Goal: Transaction & Acquisition: Purchase product/service

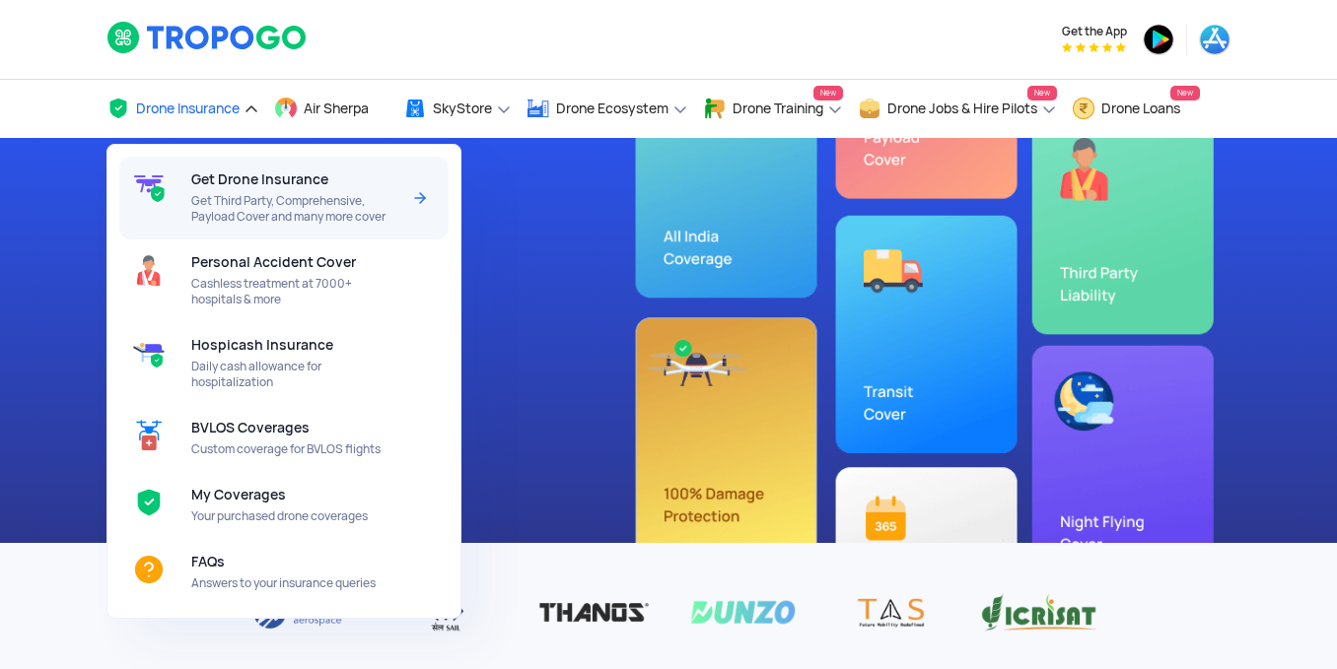
click at [283, 213] on span "Get Third Party, Comprehensive, Payload Cover and many more cover" at bounding box center [295, 209] width 208 height 32
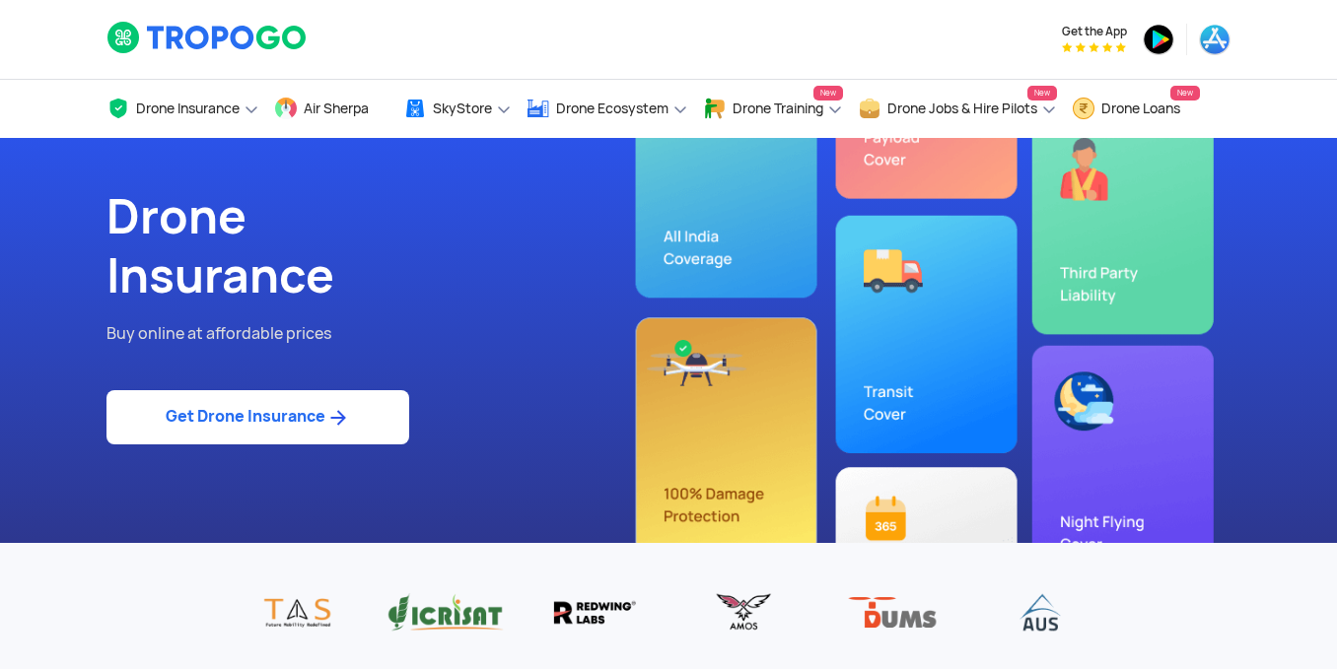
click at [316, 415] on link "Get Drone Insurance" at bounding box center [257, 417] width 303 height 54
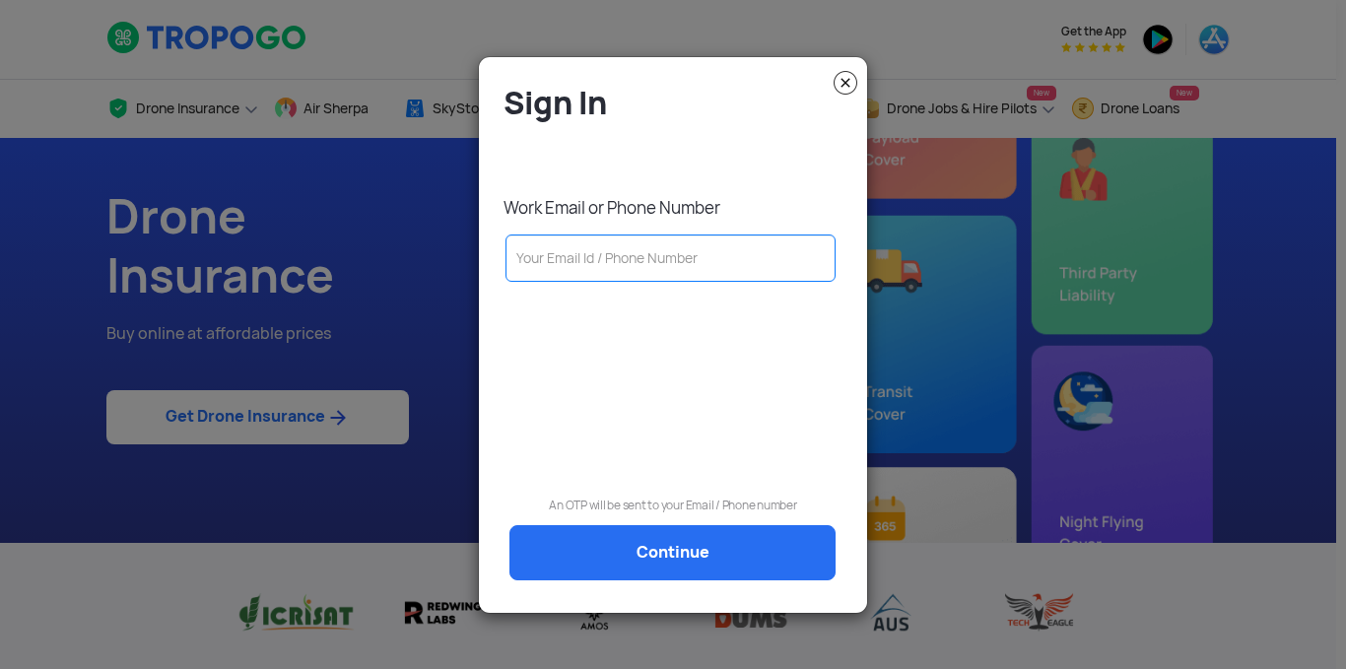
click at [580, 261] on input "text" at bounding box center [671, 258] width 330 height 47
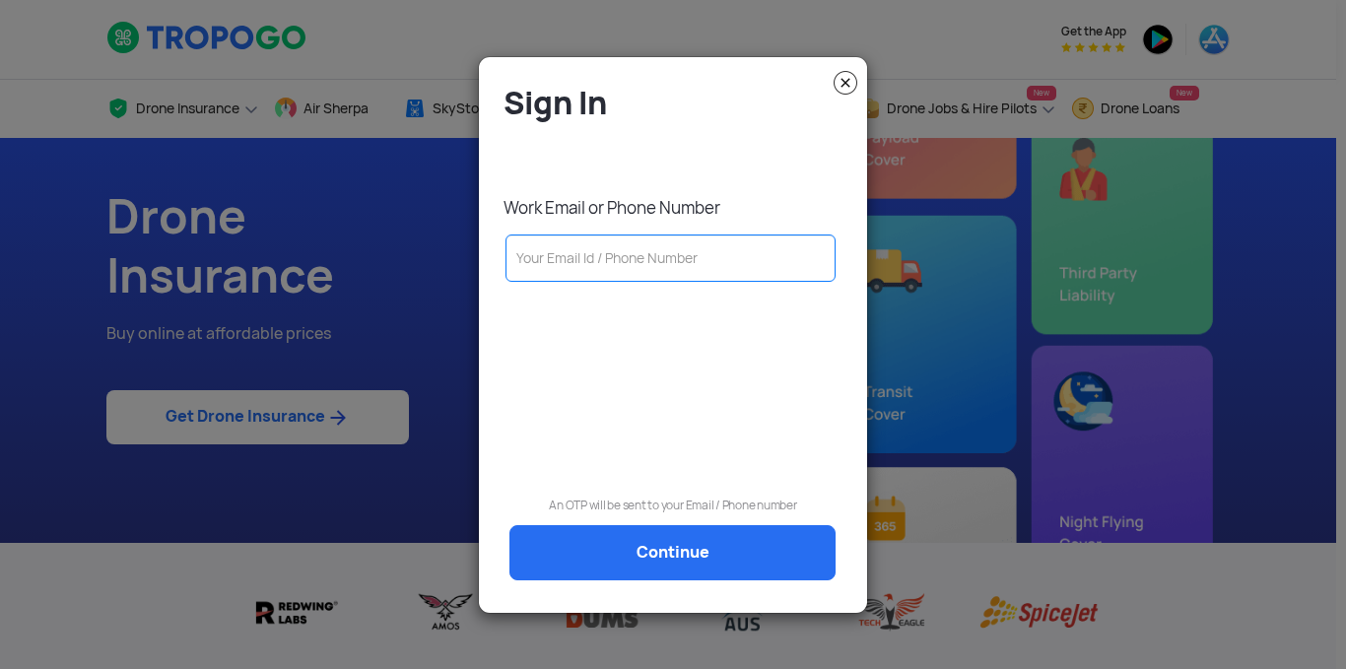
click at [594, 255] on input "text" at bounding box center [671, 258] width 330 height 47
click at [845, 317] on div at bounding box center [673, 310] width 359 height 33
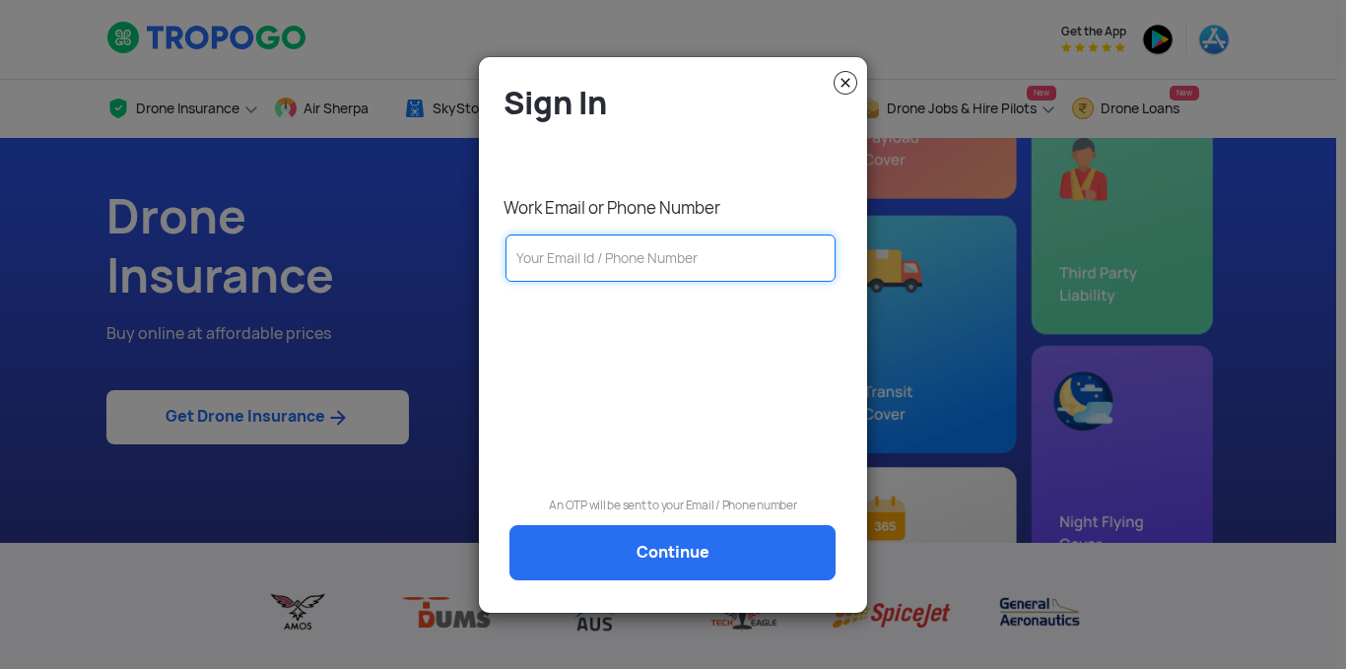
click at [721, 266] on input "text" at bounding box center [671, 258] width 330 height 47
click at [569, 259] on input "text" at bounding box center [671, 258] width 330 height 47
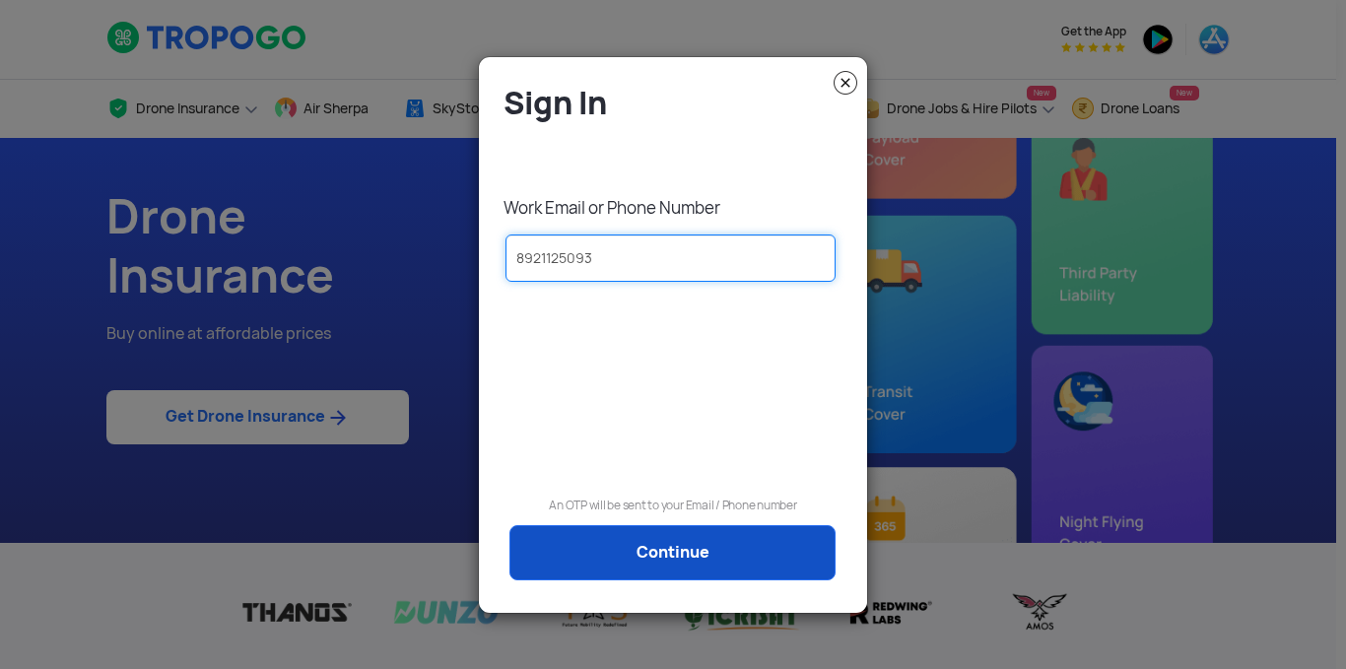
type input "8921125093"
click at [632, 568] on link "Continue" at bounding box center [673, 552] width 326 height 55
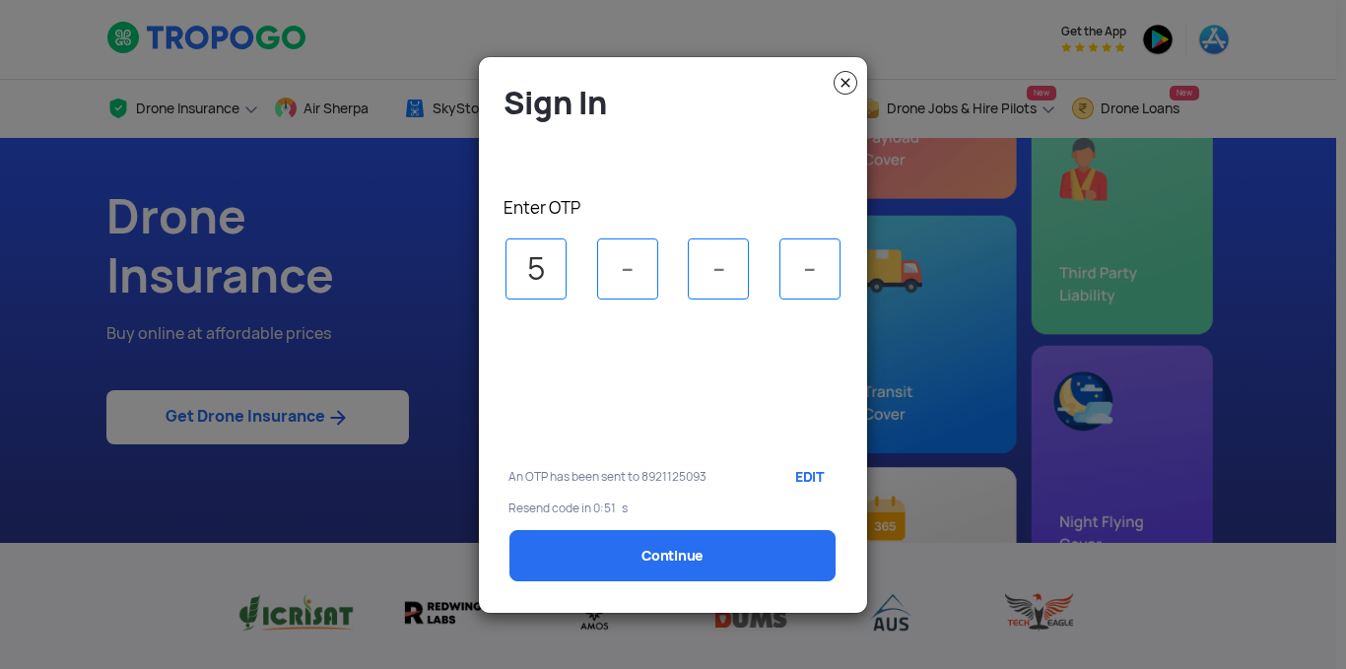
type input "5"
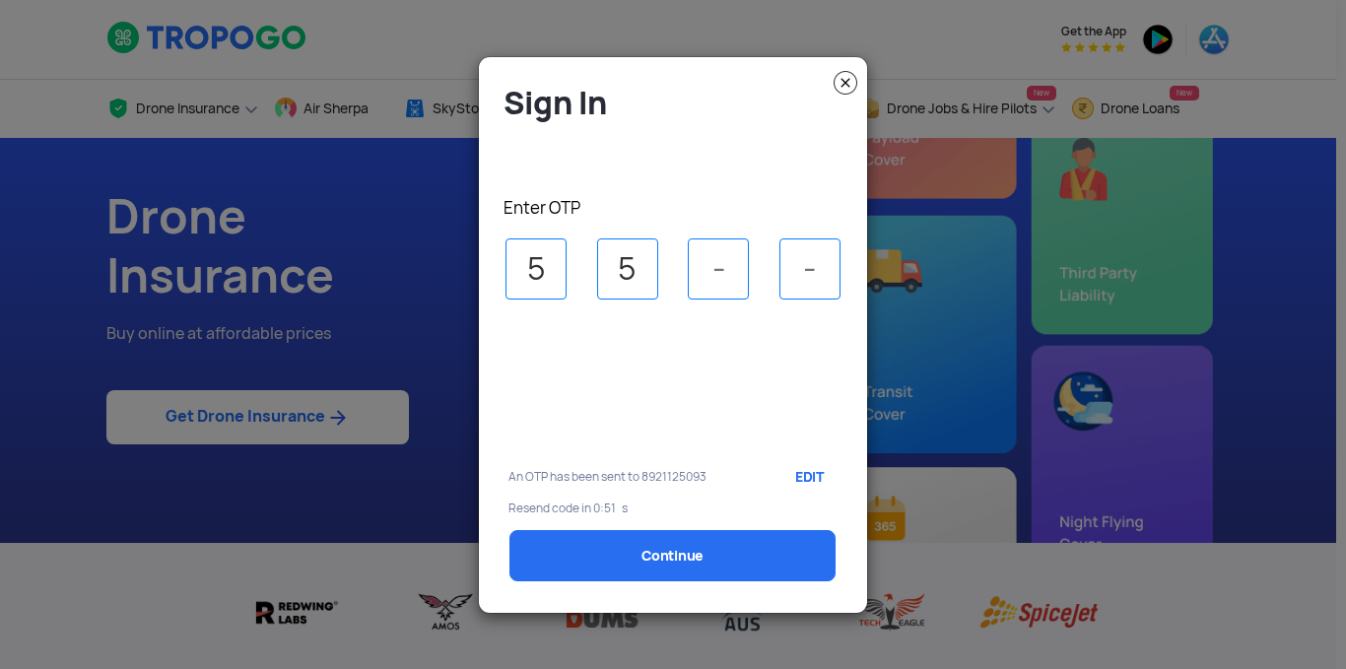
type input "5"
type input "0"
type input "8"
select select "1000000"
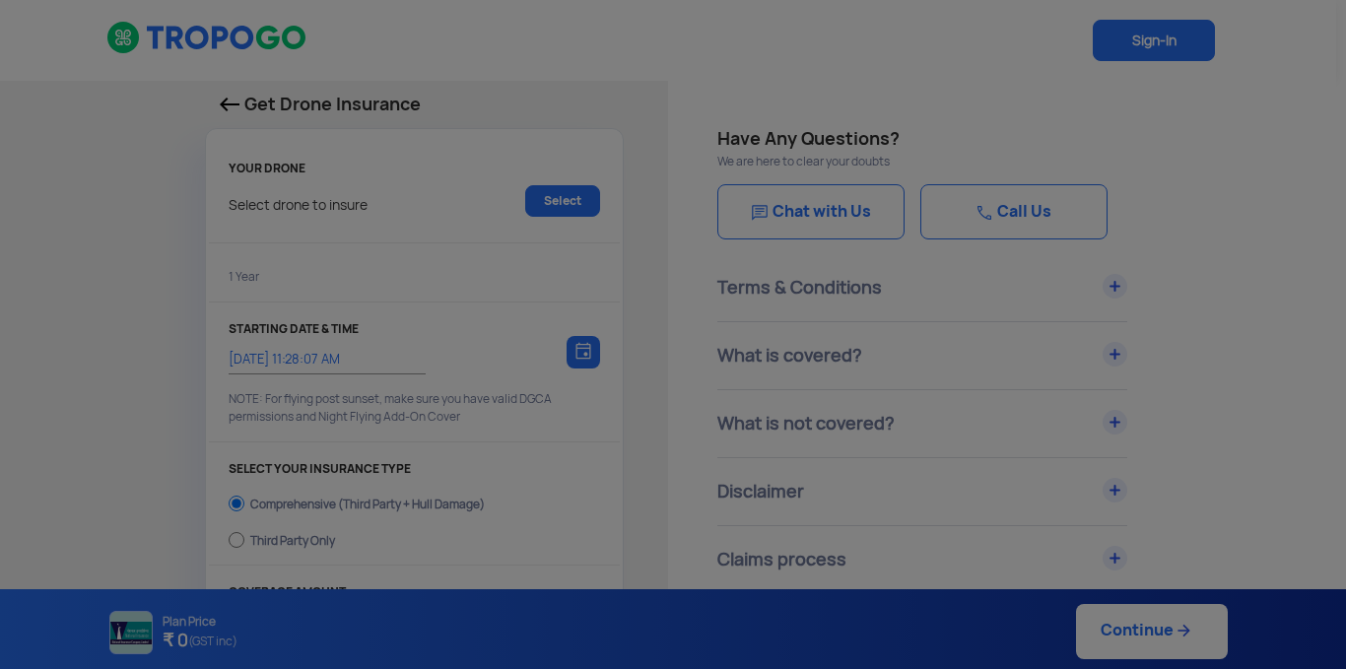
type input "[DATE] 11:38:00 AM"
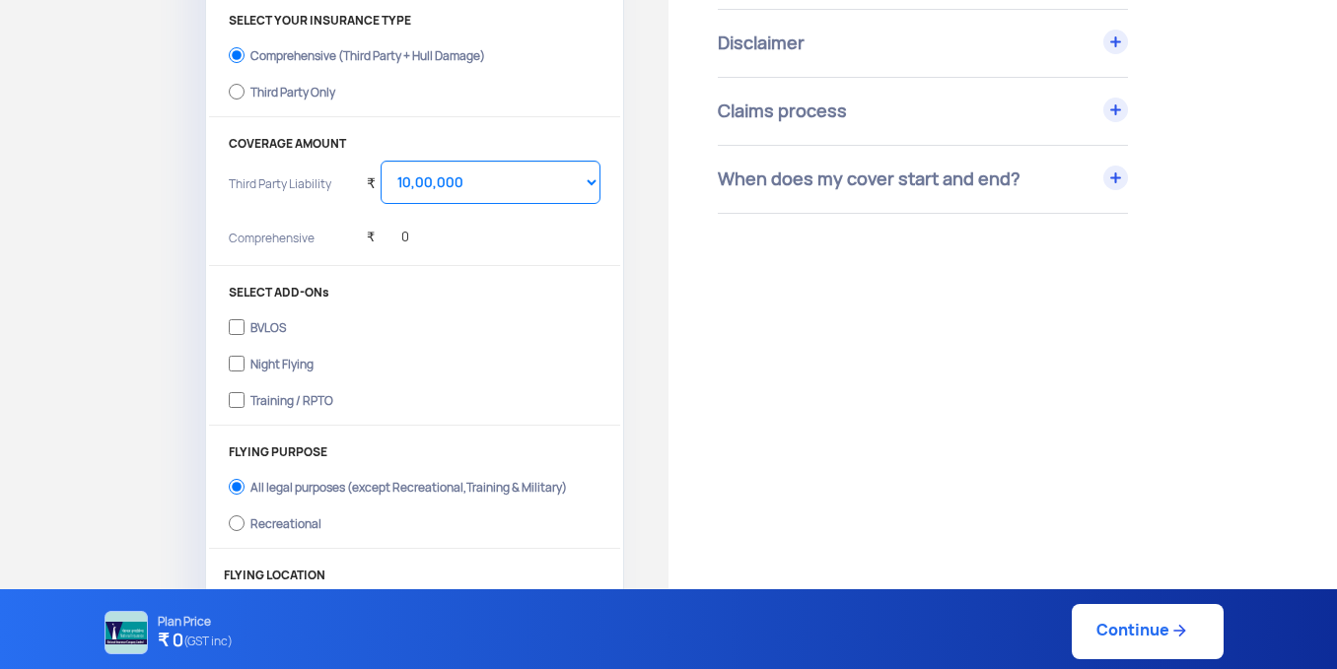
scroll to position [296, 0]
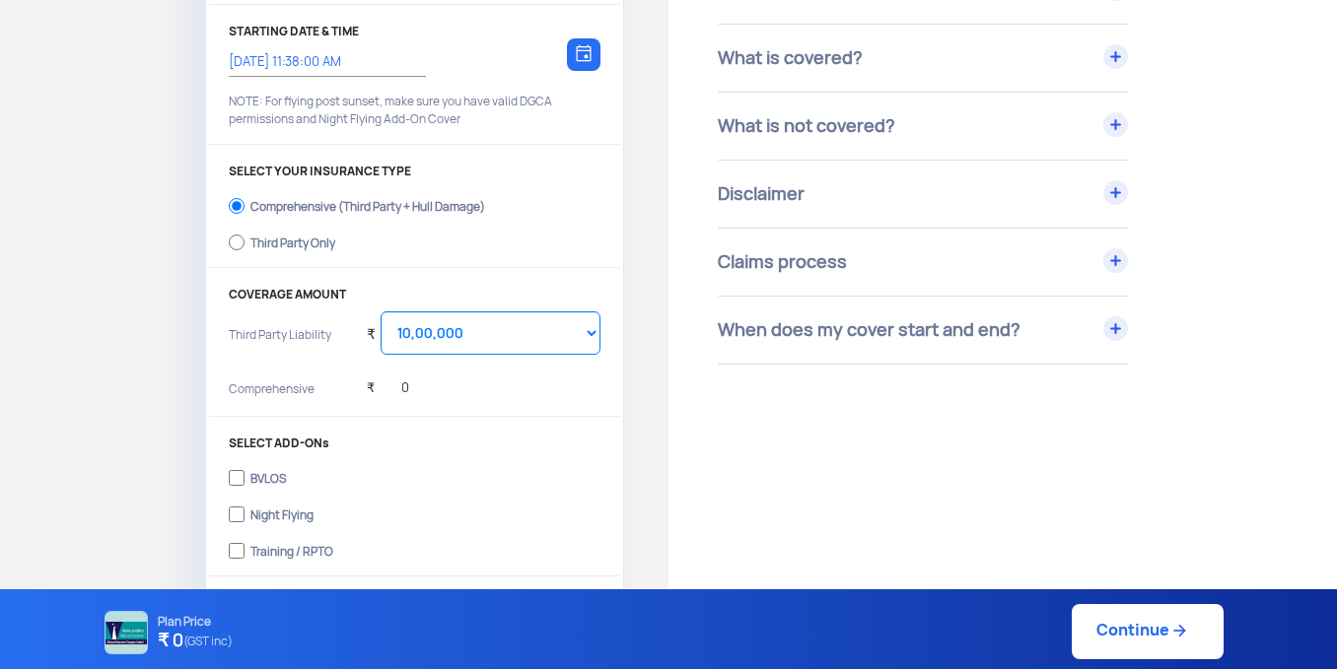
click at [282, 237] on div "Third Party Only" at bounding box center [292, 241] width 85 height 8
click at [244, 237] on input "Third Party Only" at bounding box center [237, 243] width 16 height 28
radio input "true"
select select "2000000"
click at [377, 208] on div "Comprehensive (Third Party + Hull Damage)" at bounding box center [367, 204] width 235 height 8
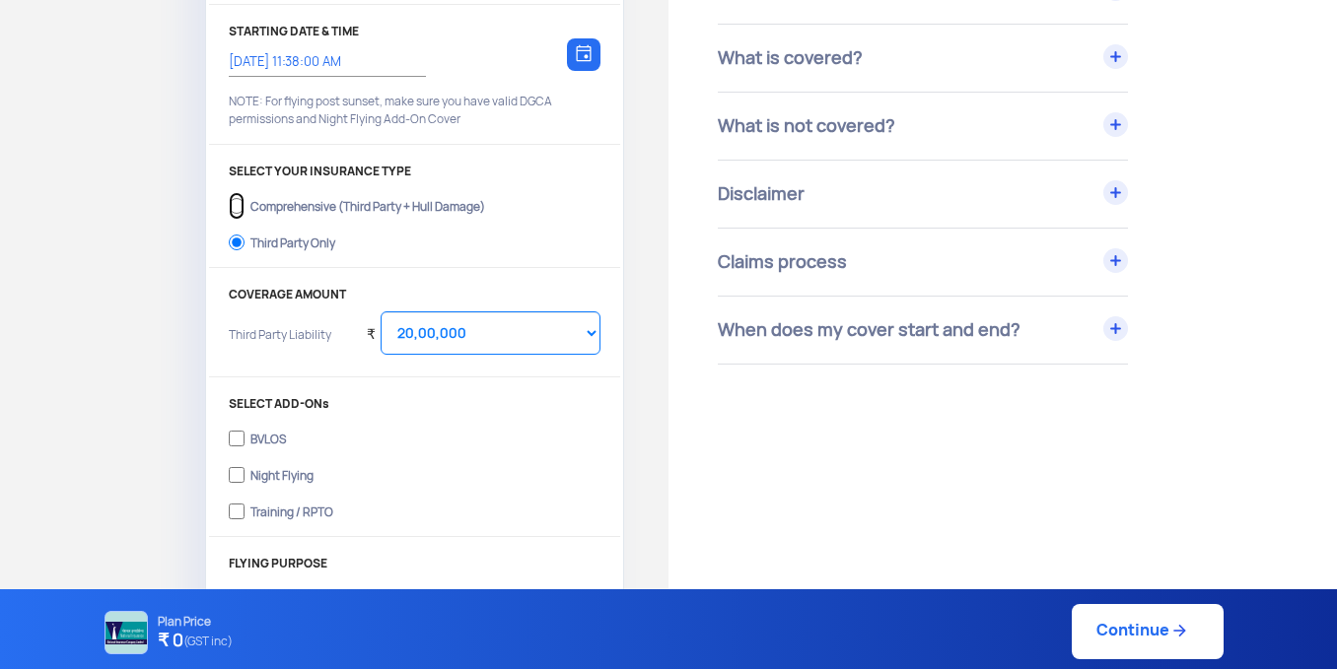
click at [244, 212] on input "Comprehensive (Third Party + Hull Damage)" at bounding box center [237, 206] width 16 height 28
radio input "true"
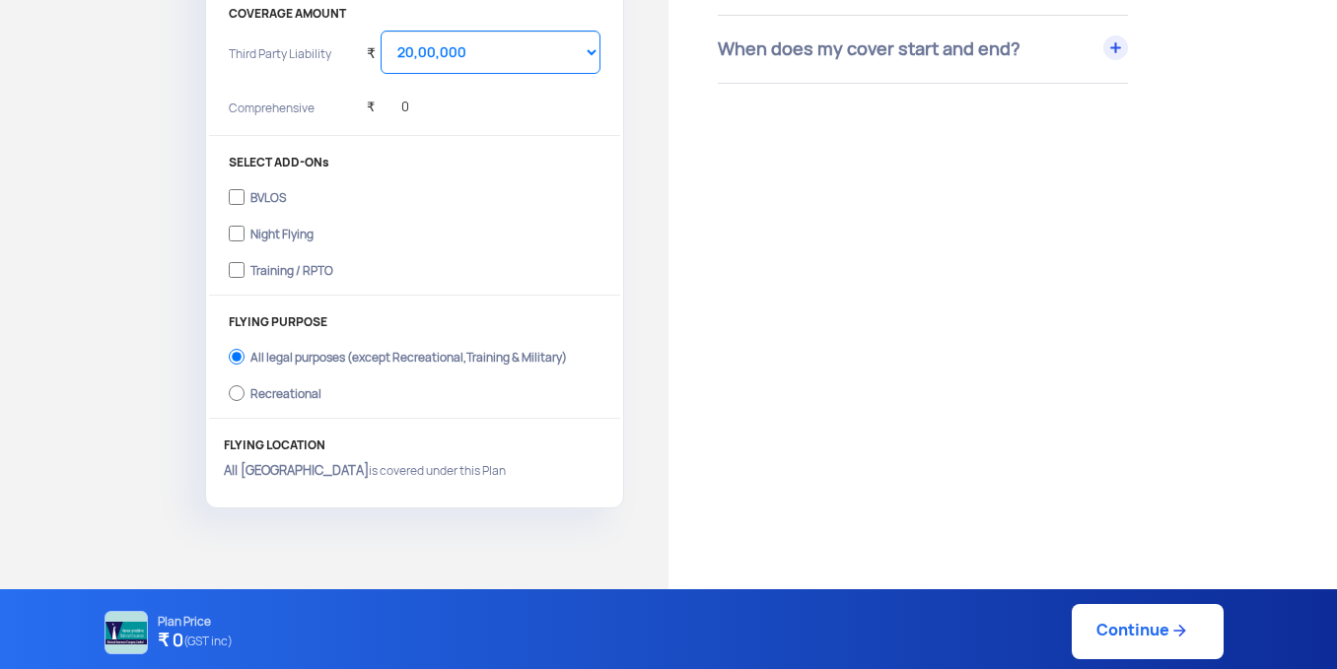
scroll to position [720, 0]
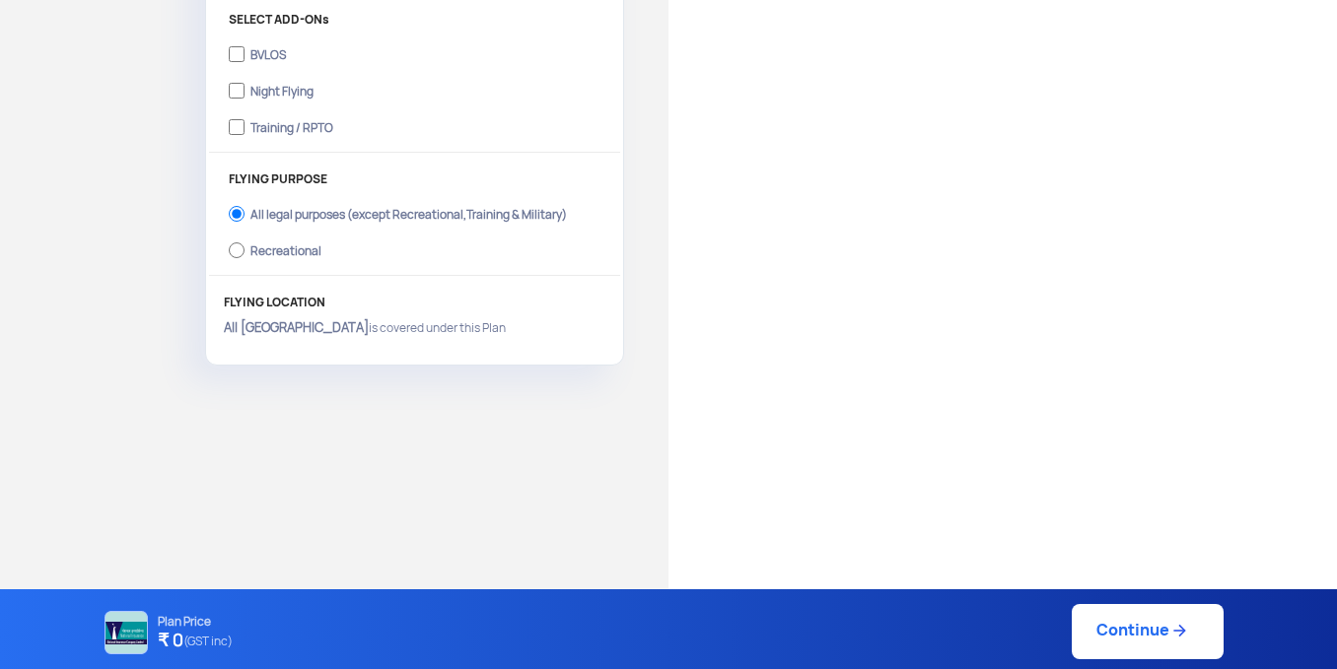
click at [246, 254] on label "Recreational" at bounding box center [415, 249] width 372 height 32
click at [244, 254] on input "Recreational" at bounding box center [237, 251] width 16 height 28
radio input "true"
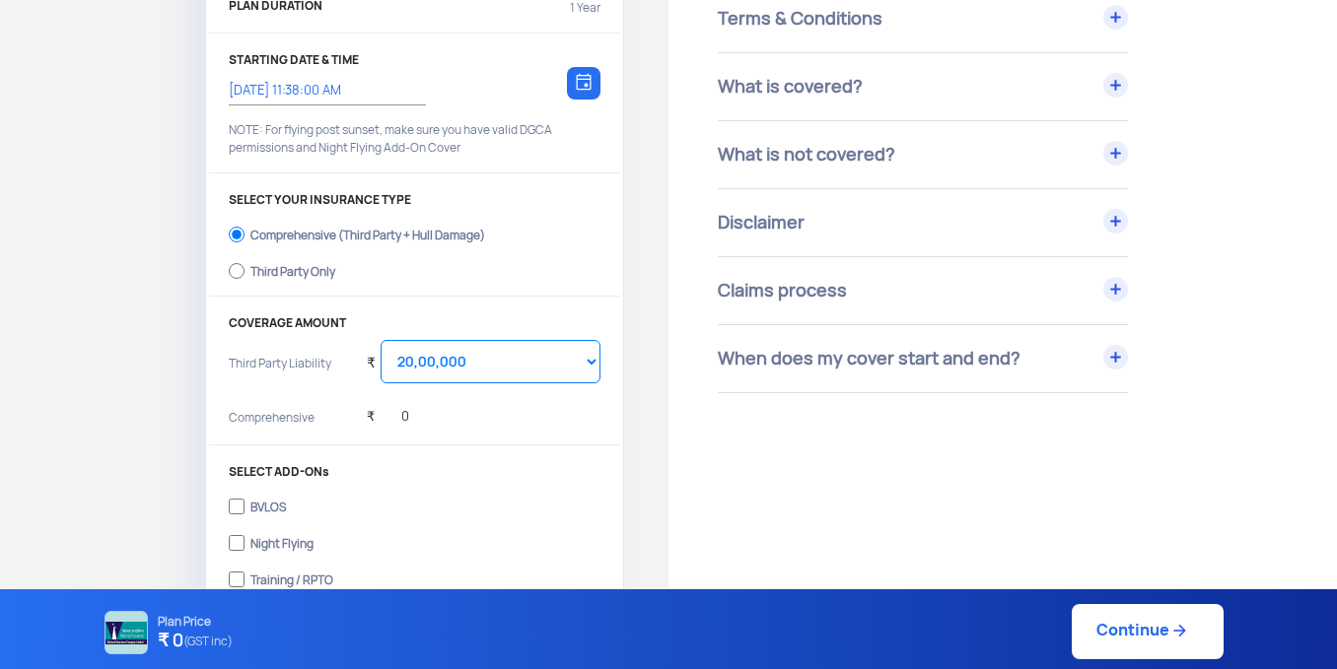
scroll to position [325, 0]
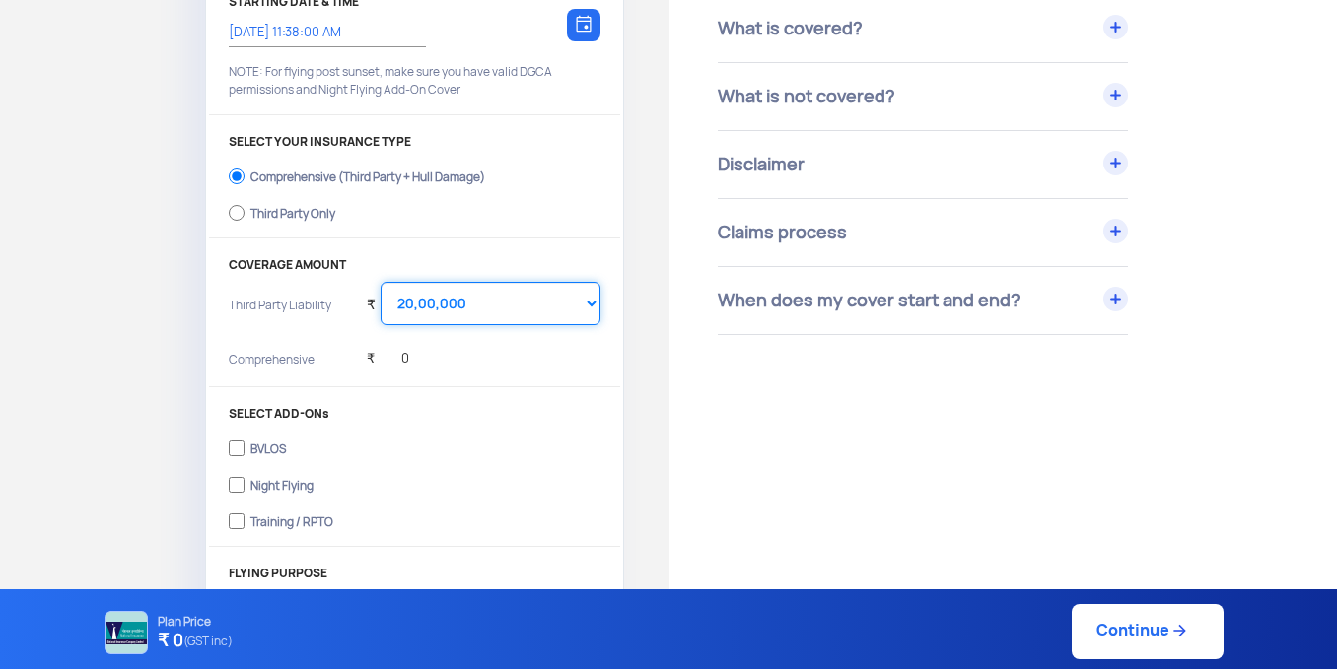
click at [501, 309] on select "Select Amount 10,00,000 15,00,000 20,00,000 25,00,000 30,00,000 35,00,000 40,00…" at bounding box center [490, 303] width 220 height 43
select select "1000000"
click at [380, 282] on select "Select Amount 10,00,000 15,00,000 20,00,000 25,00,000 30,00,000 35,00,000 40,00…" at bounding box center [490, 303] width 220 height 43
click at [491, 357] on div "₹ 0" at bounding box center [484, 360] width 234 height 39
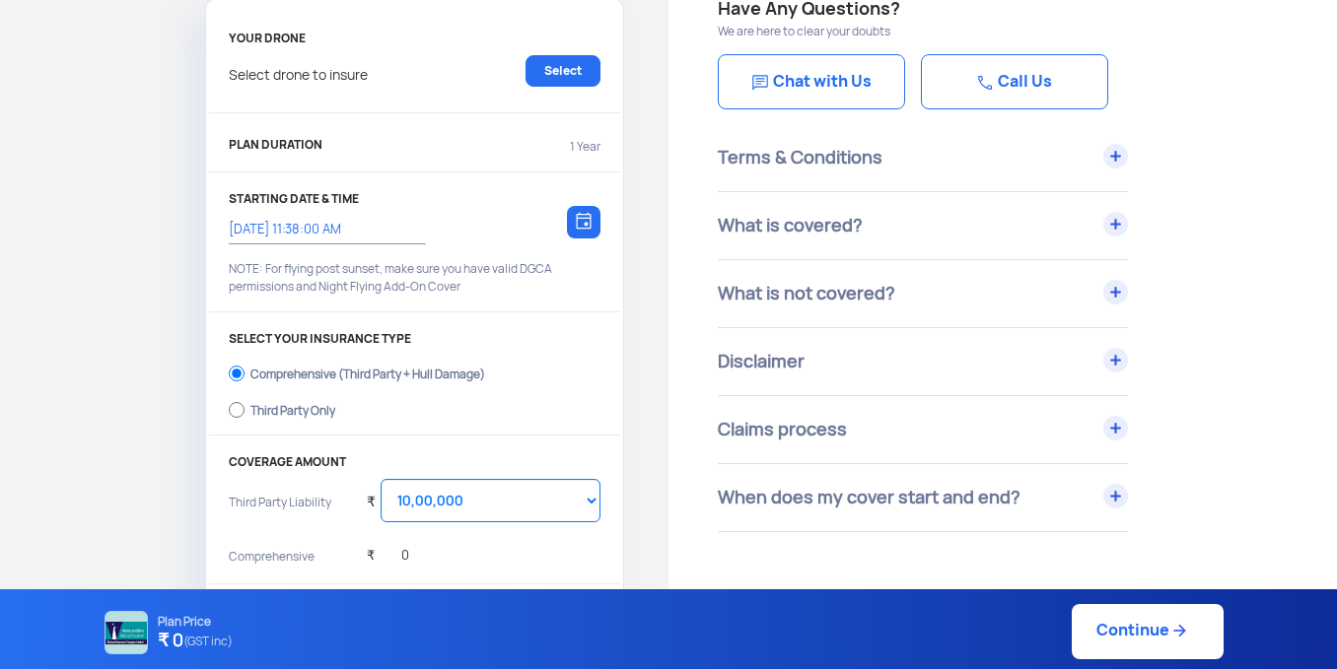
scroll to position [227, 0]
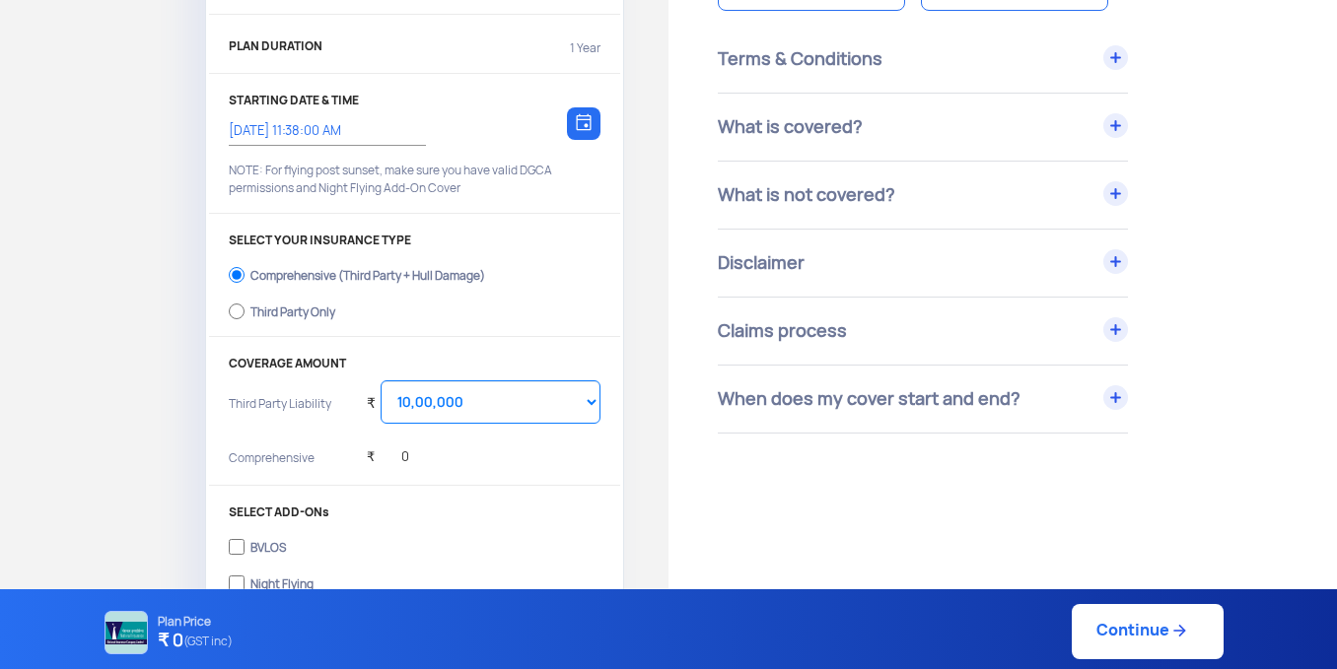
click at [310, 320] on label "Third Party Only" at bounding box center [415, 310] width 372 height 32
click at [244, 320] on input "Third Party Only" at bounding box center [237, 312] width 16 height 28
radio input "true"
select select "2000000"
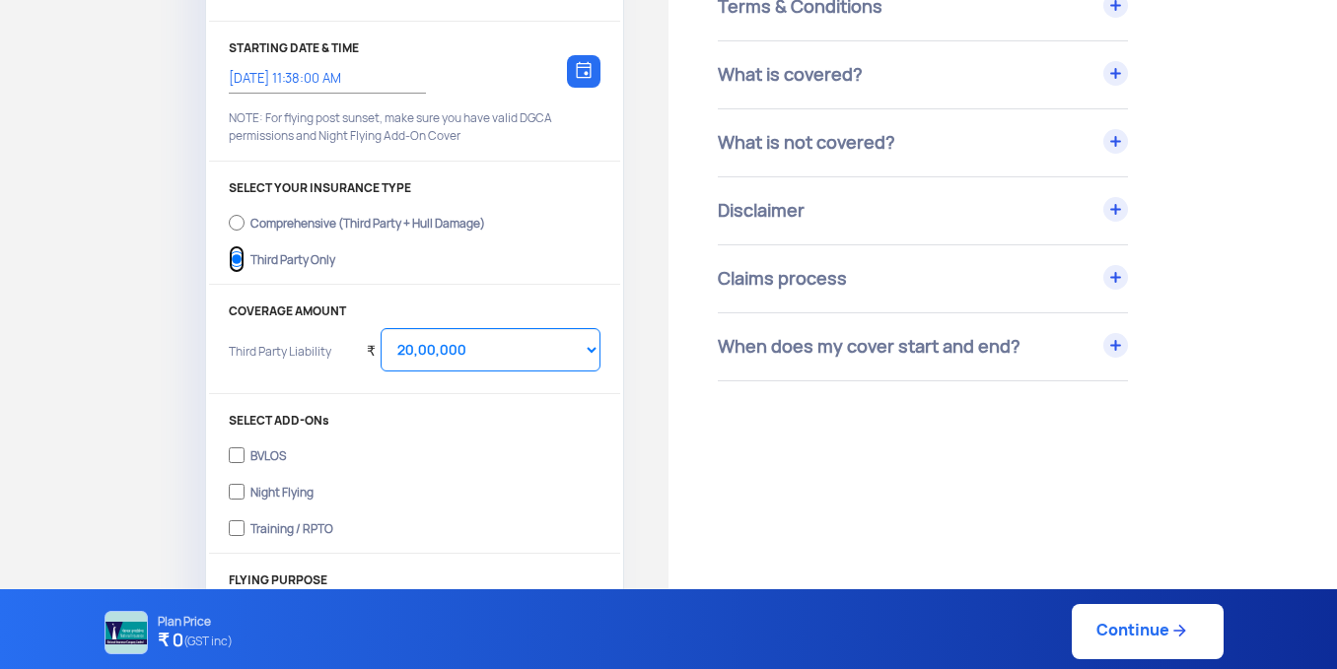
scroll to position [325, 0]
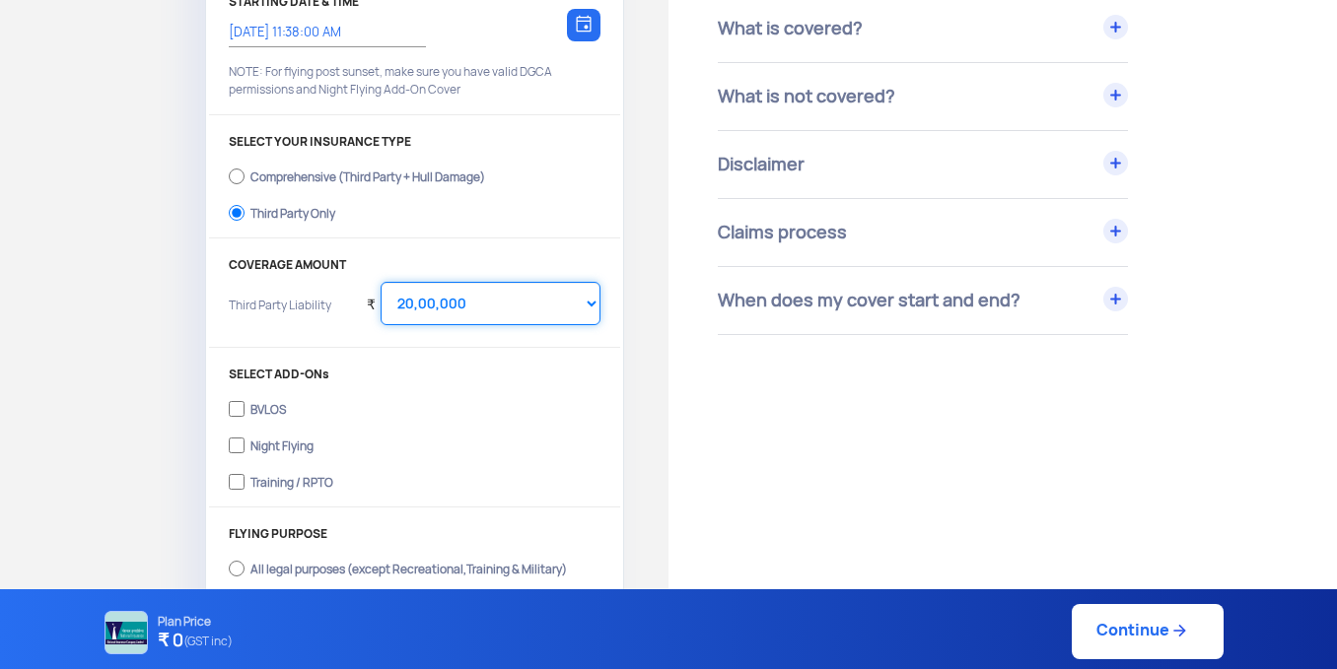
click at [446, 306] on select "Select Amount 20,00,000 25,00,000 30,00,000 35,00,000 40,00,000 45,00,000 50,00…" at bounding box center [490, 303] width 220 height 43
drag, startPoint x: 419, startPoint y: 178, endPoint x: 454, endPoint y: 200, distance: 41.6
click at [419, 178] on div "Comprehensive (Third Party + Hull Damage)" at bounding box center [367, 175] width 235 height 8
click at [244, 178] on input "Comprehensive (Third Party + Hull Damage)" at bounding box center [237, 177] width 16 height 28
radio input "true"
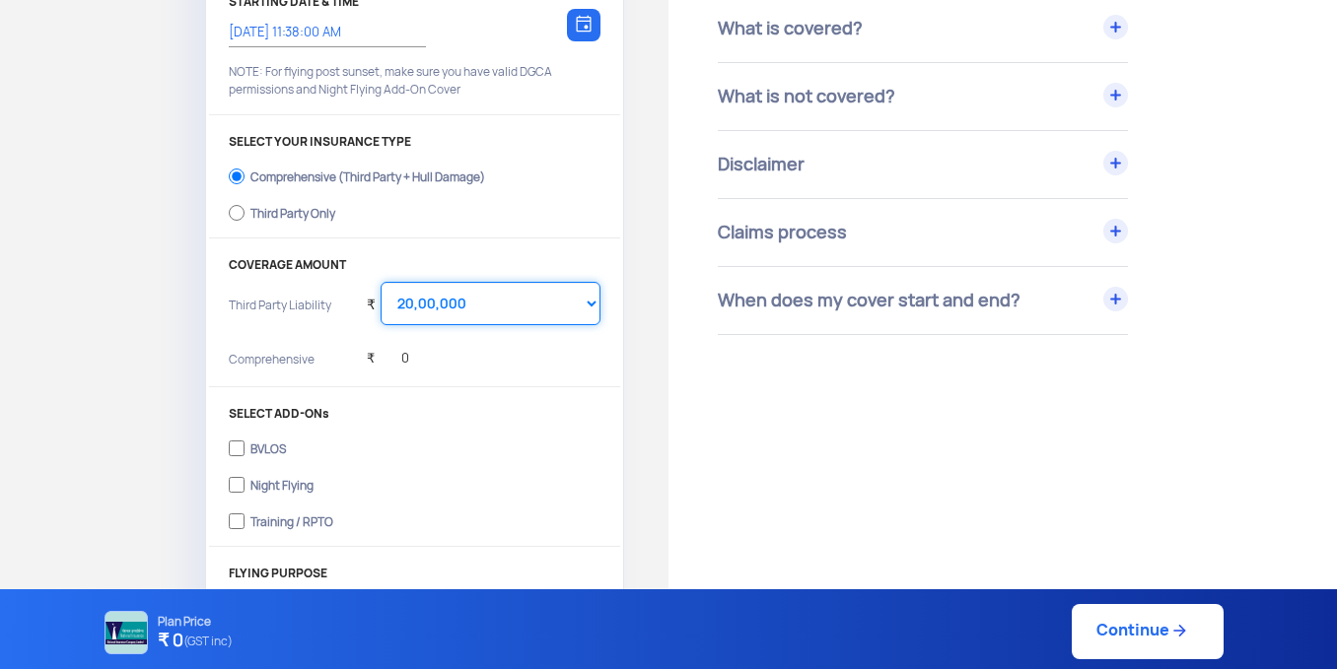
click at [507, 314] on select "Select Amount 10,00,000 15,00,000 20,00,000 25,00,000 30,00,000 35,00,000 40,00…" at bounding box center [490, 303] width 220 height 43
select select "1000000"
click at [380, 282] on select "Select Amount 10,00,000 15,00,000 20,00,000 25,00,000 30,00,000 35,00,000 40,00…" at bounding box center [490, 303] width 220 height 43
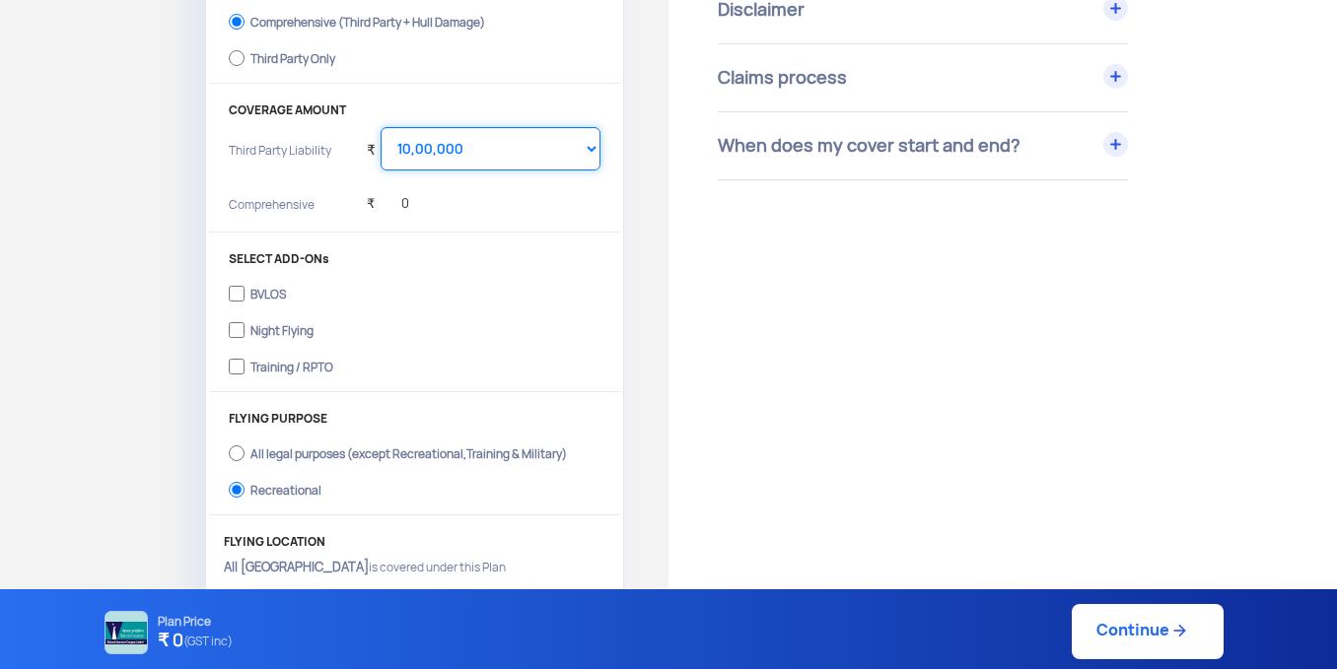
scroll to position [720, 0]
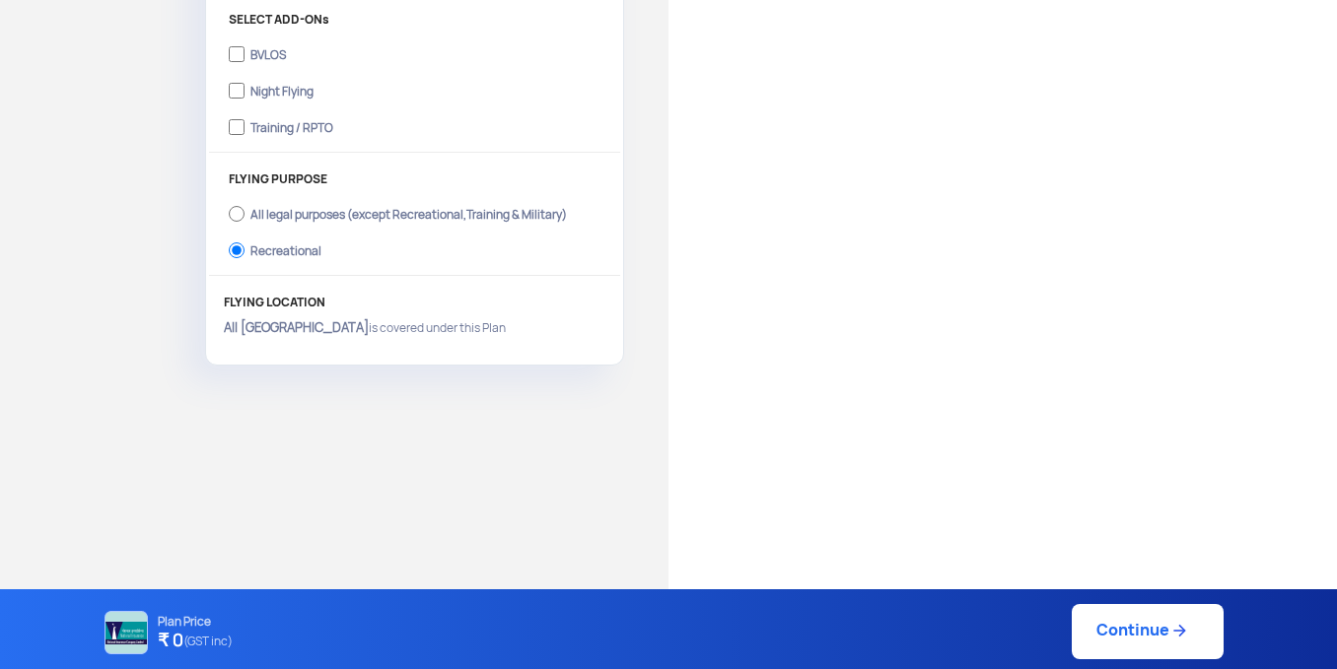
click at [311, 216] on div "All legal purposes (except Recreational,Training & Military)" at bounding box center [408, 212] width 316 height 8
click at [244, 218] on input "All legal purposes (except Recreational,Training & Military)" at bounding box center [237, 214] width 16 height 28
radio input "true"
click at [1122, 640] on link "Continue" at bounding box center [1147, 631] width 152 height 55
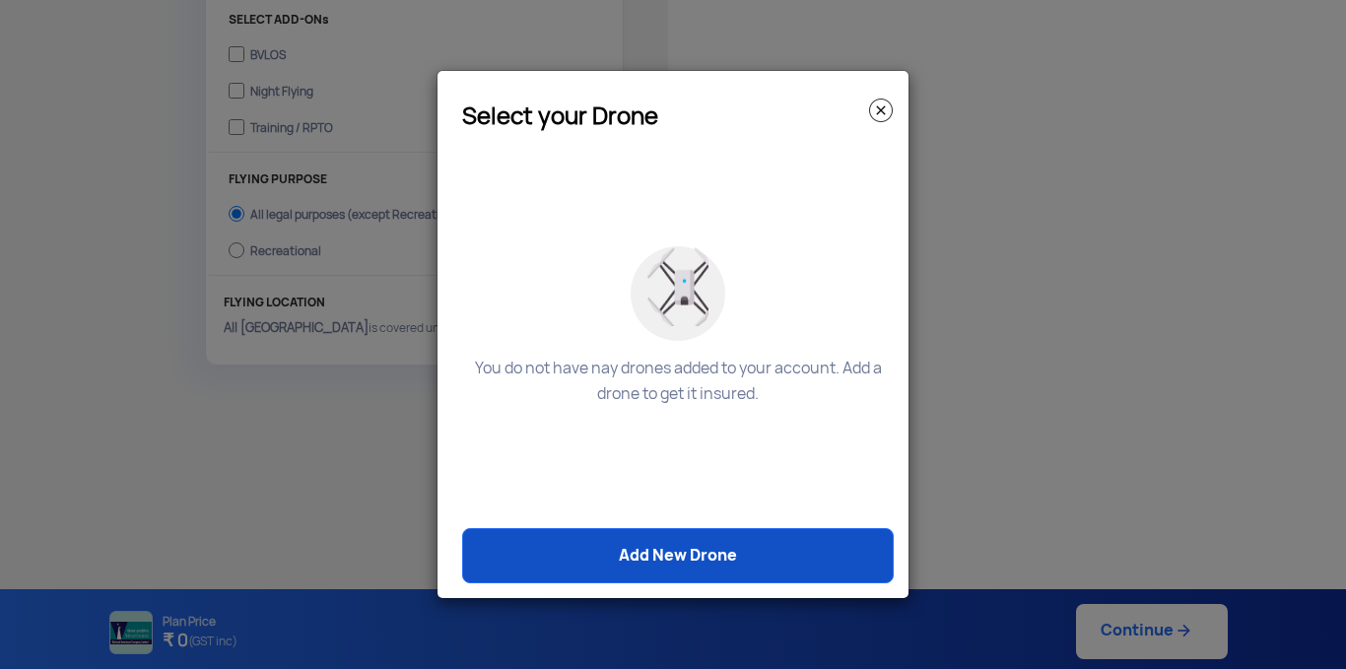
click at [695, 554] on link "Add New Drone" at bounding box center [678, 555] width 432 height 55
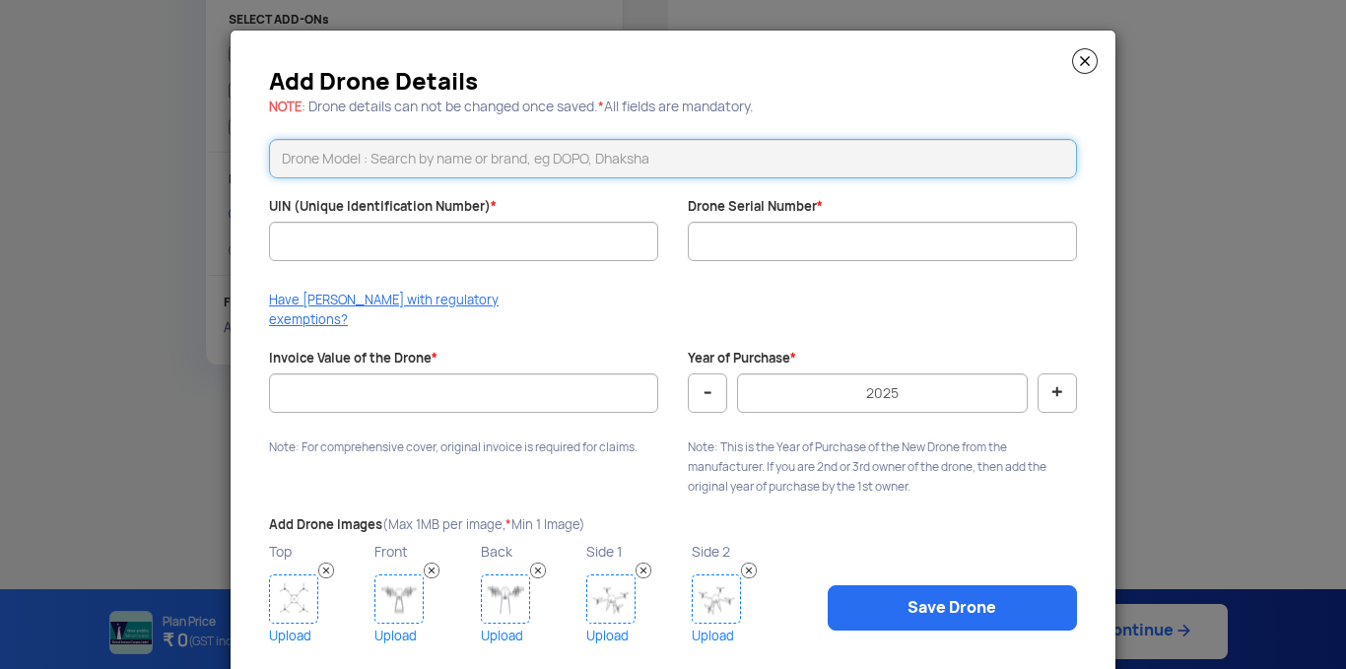
click at [393, 174] on input "text" at bounding box center [673, 158] width 808 height 39
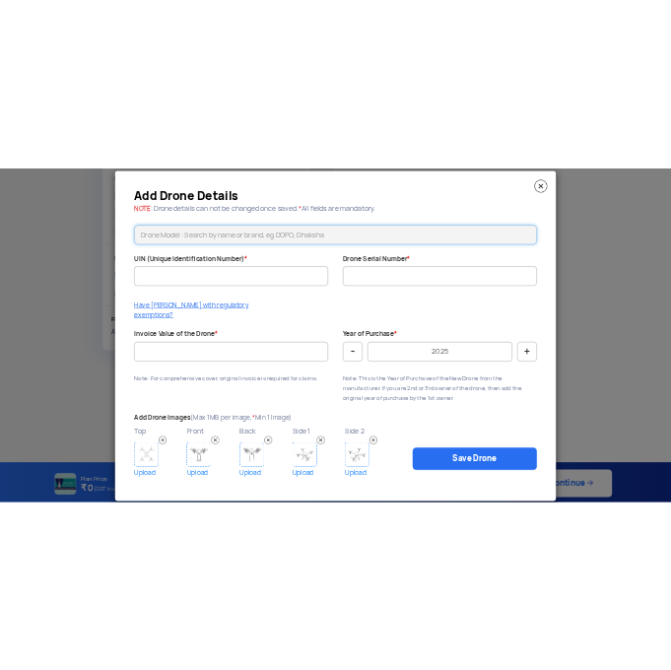
scroll to position [34, 0]
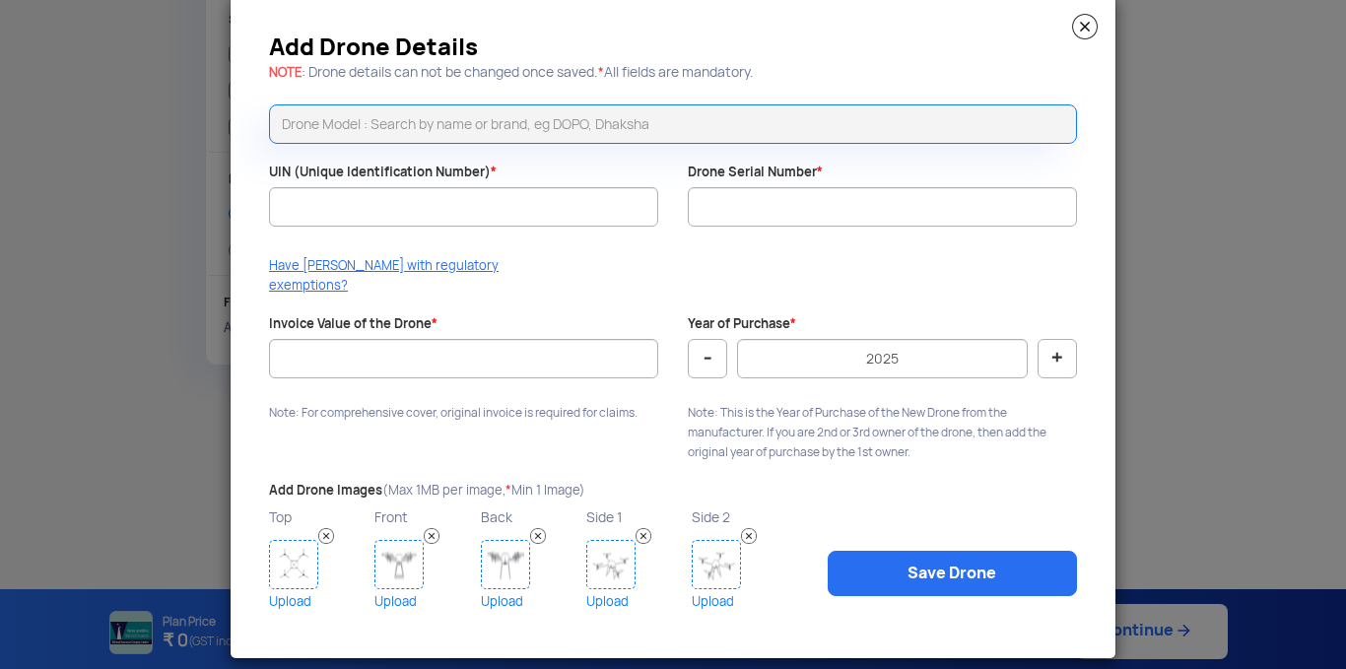
click at [703, 347] on button "-" at bounding box center [707, 358] width 39 height 39
type input "2024"
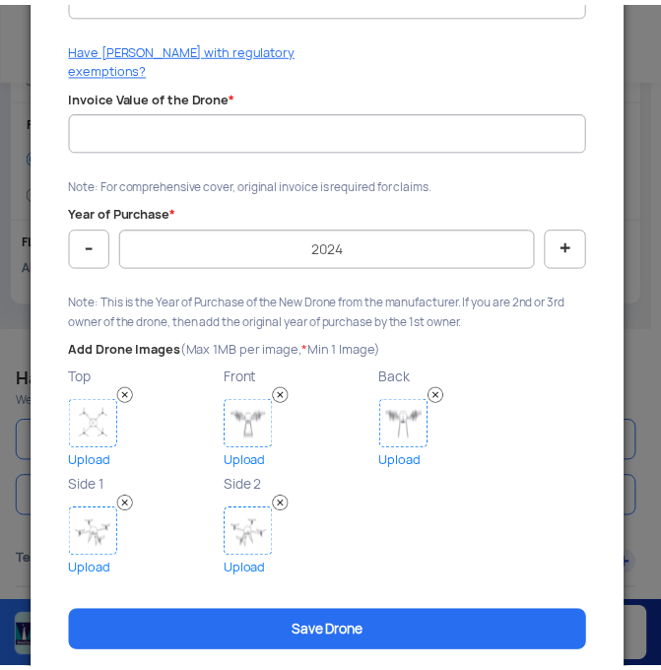
scroll to position [0, 0]
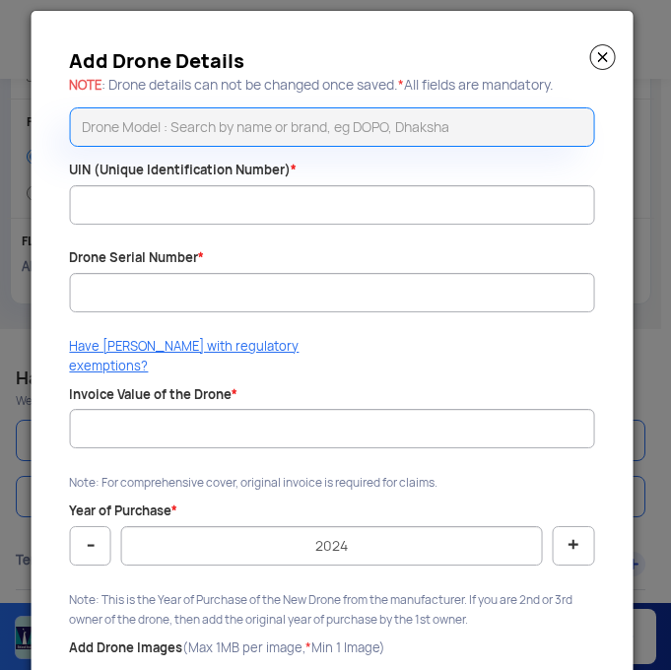
click at [591, 67] on img at bounding box center [602, 57] width 26 height 26
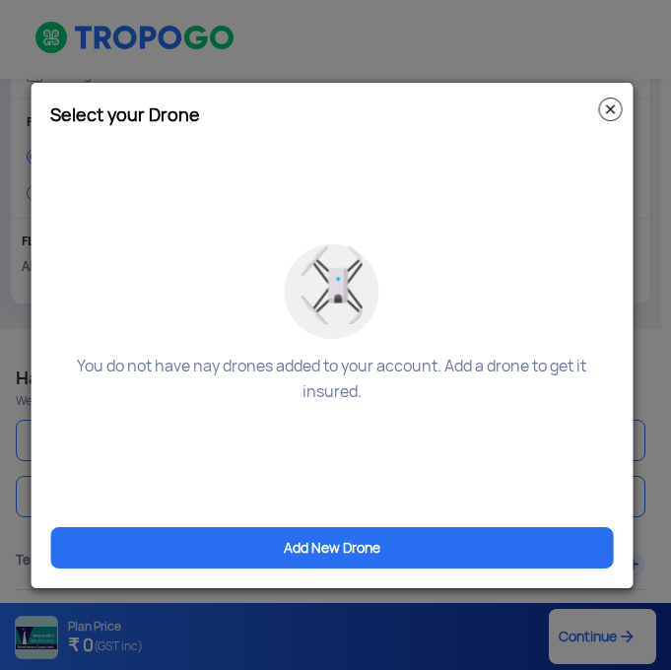
click at [612, 104] on img at bounding box center [610, 110] width 24 height 24
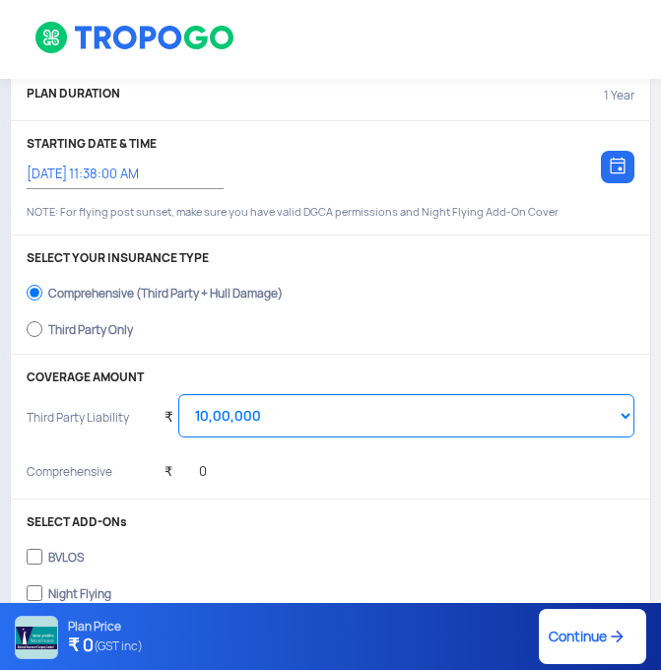
scroll to position [197, 0]
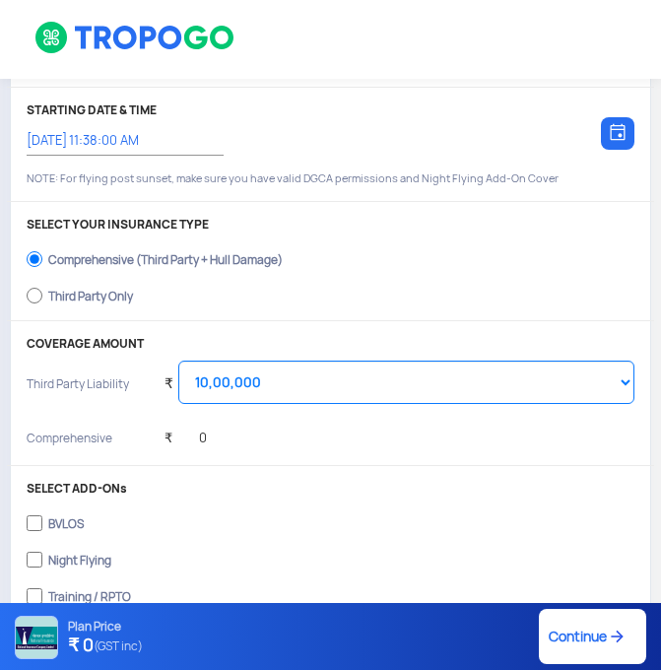
click at [103, 298] on div "Third Party Only" at bounding box center [90, 294] width 85 height 8
click at [42, 298] on input "Third Party Only" at bounding box center [35, 296] width 16 height 28
radio input "true"
select select "2000000"
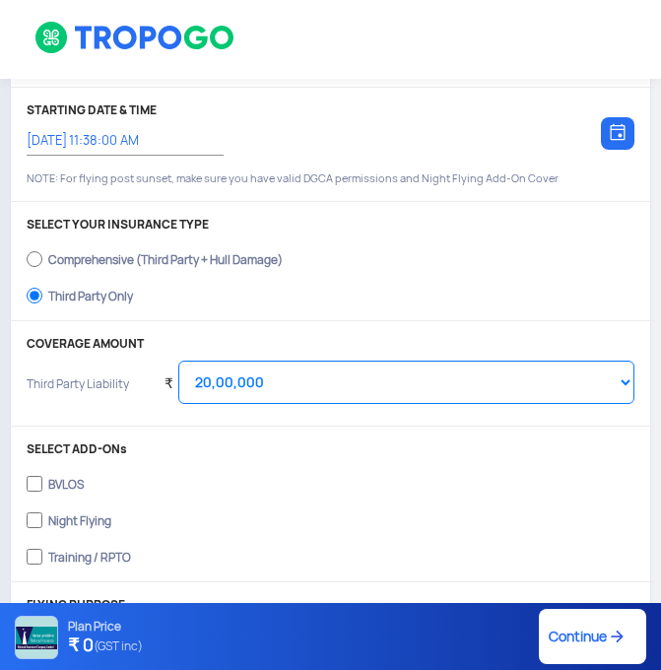
click at [125, 253] on div "Comprehensive (Third Party + Hull Damage)" at bounding box center [165, 257] width 235 height 8
click at [42, 253] on input "Comprehensive (Third Party + Hull Damage)" at bounding box center [35, 259] width 16 height 28
radio input "true"
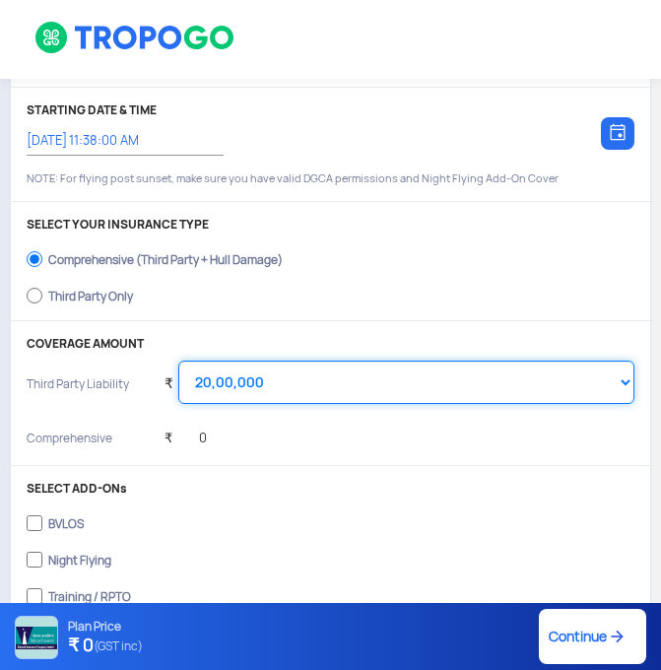
click at [287, 370] on select "Select Amount 10,00,000 15,00,000 20,00,000 25,00,000 30,00,000 35,00,000 40,00…" at bounding box center [406, 382] width 456 height 43
click at [178, 361] on select "Select Amount 10,00,000 15,00,000 20,00,000 25,00,000 30,00,000 35,00,000 40,00…" at bounding box center [406, 382] width 456 height 43
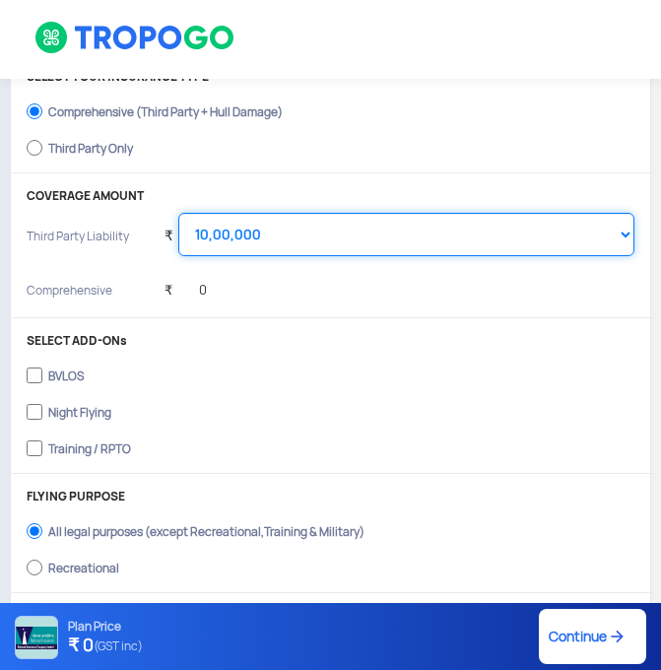
scroll to position [309, 0]
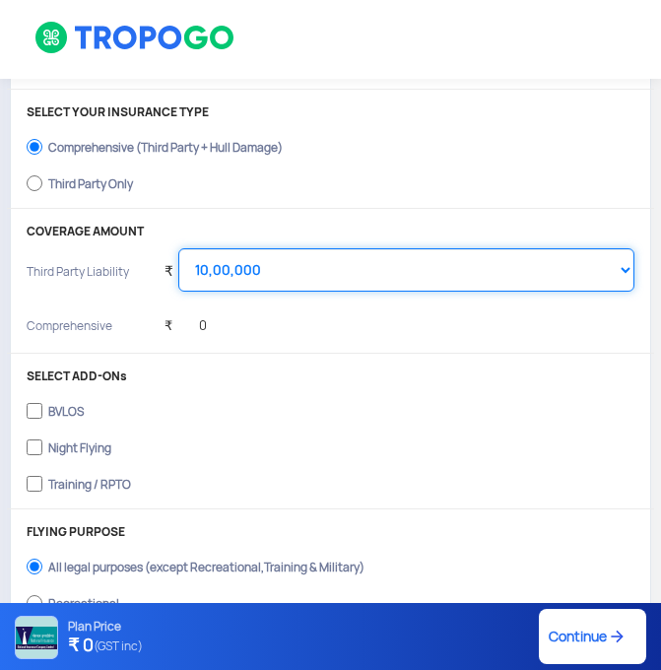
click at [247, 268] on select "Select Amount 10,00,000 15,00,000 20,00,000 25,00,000 30,00,000 35,00,000 40,00…" at bounding box center [406, 269] width 456 height 43
select select "2000000"
click at [178, 248] on select "Select Amount 10,00,000 15,00,000 20,00,000 25,00,000 30,00,000 35,00,000 40,00…" at bounding box center [406, 269] width 456 height 43
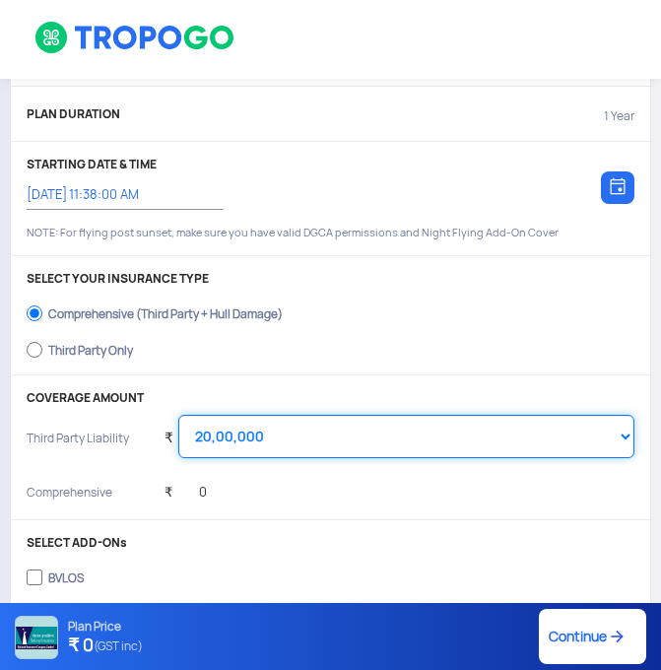
scroll to position [211, 0]
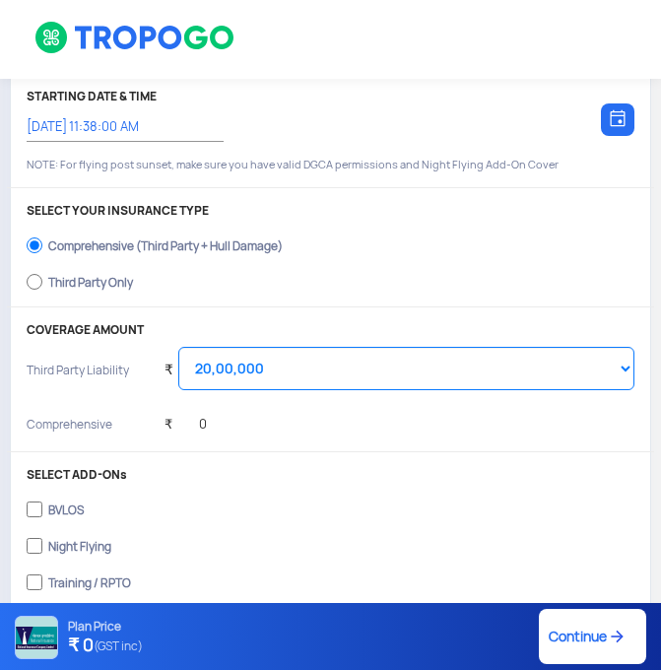
click at [230, 247] on div "Comprehensive (Third Party + Hull Damage)" at bounding box center [165, 244] width 235 height 8
click at [42, 249] on input "Comprehensive (Third Party + Hull Damage)" at bounding box center [35, 246] width 16 height 28
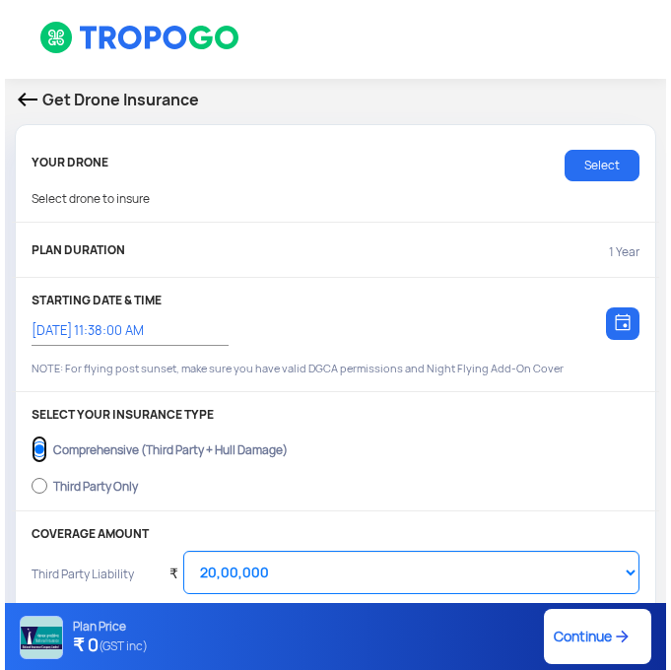
scroll to position [0, 0]
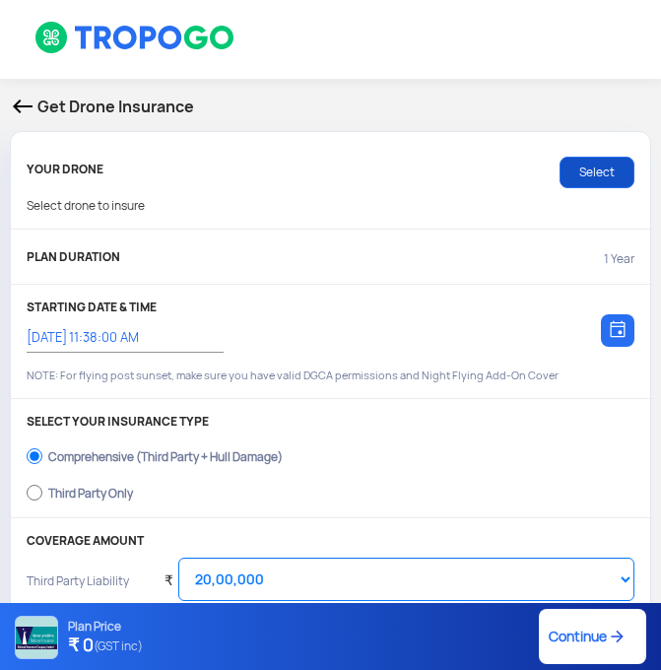
click at [593, 169] on link "Select" at bounding box center [597, 173] width 75 height 32
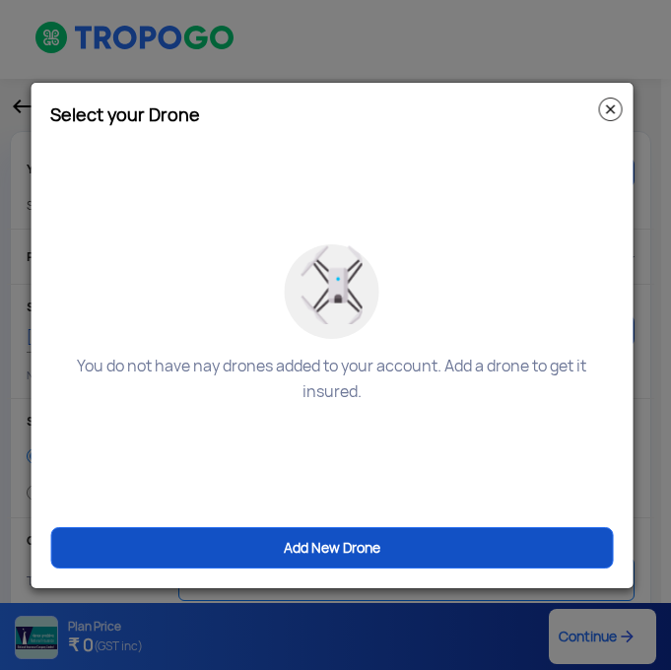
click at [298, 551] on link "Add New Drone" at bounding box center [331, 547] width 563 height 41
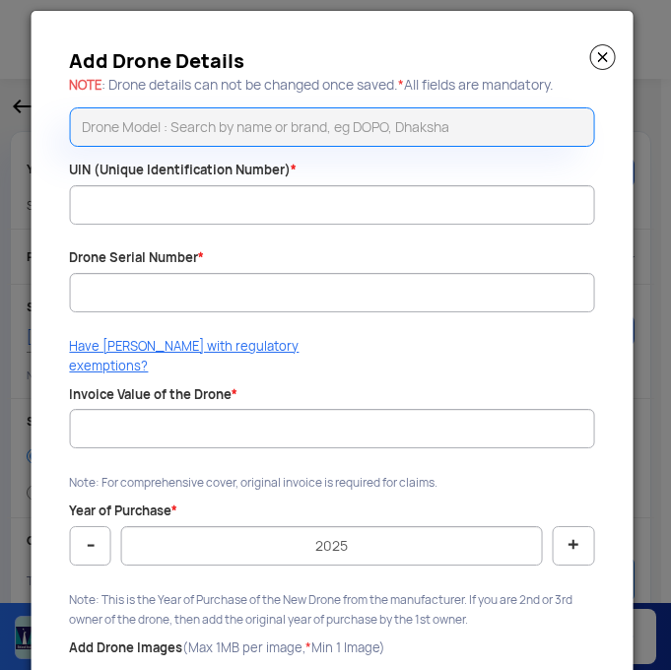
click at [596, 54] on img at bounding box center [602, 57] width 26 height 26
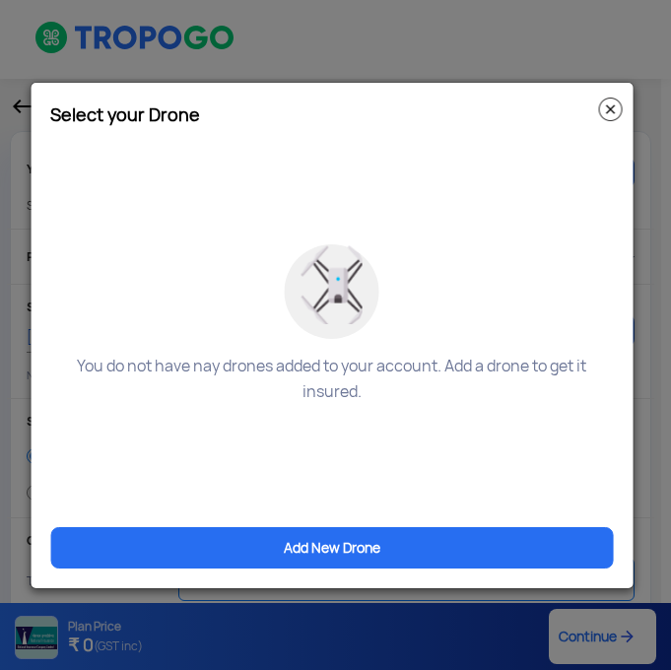
click at [609, 105] on img at bounding box center [610, 110] width 24 height 24
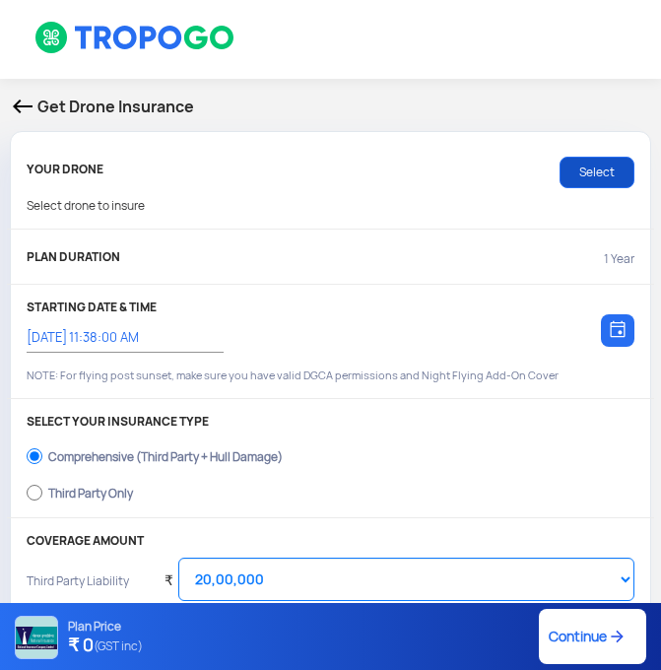
click at [592, 175] on link "Select" at bounding box center [597, 173] width 75 height 32
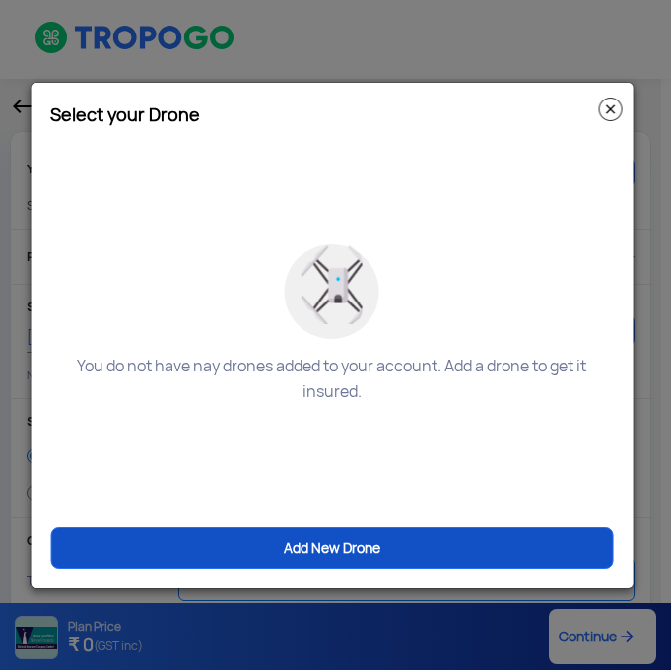
click at [321, 545] on link "Add New Drone" at bounding box center [331, 547] width 563 height 41
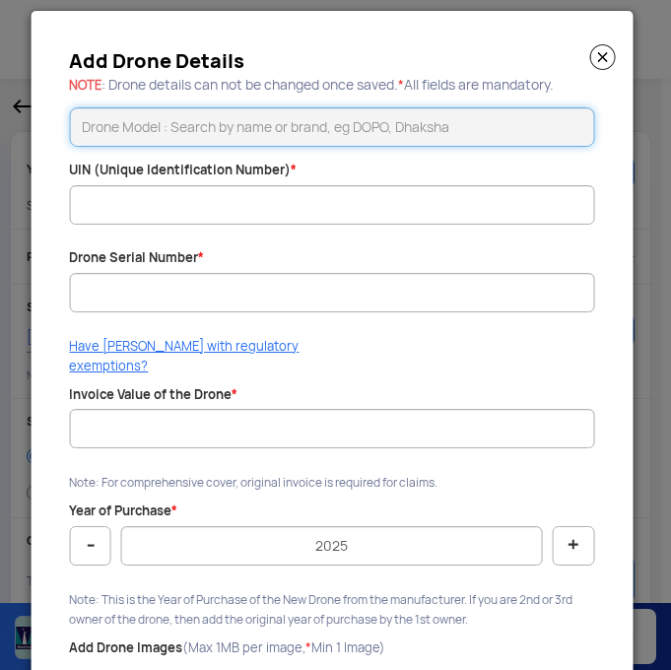
click at [271, 124] on input "text" at bounding box center [331, 126] width 525 height 39
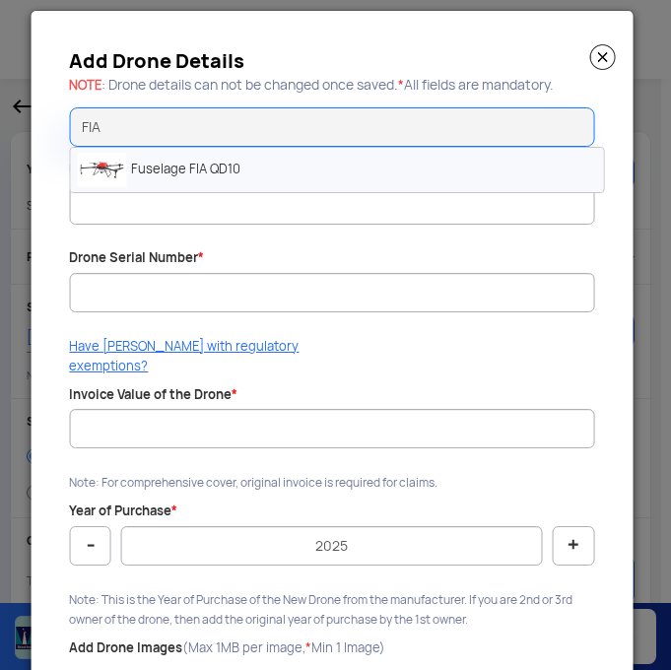
click at [161, 172] on li "Fuselage FIA QD10" at bounding box center [336, 170] width 533 height 44
type input "Fuselage FIA QD10"
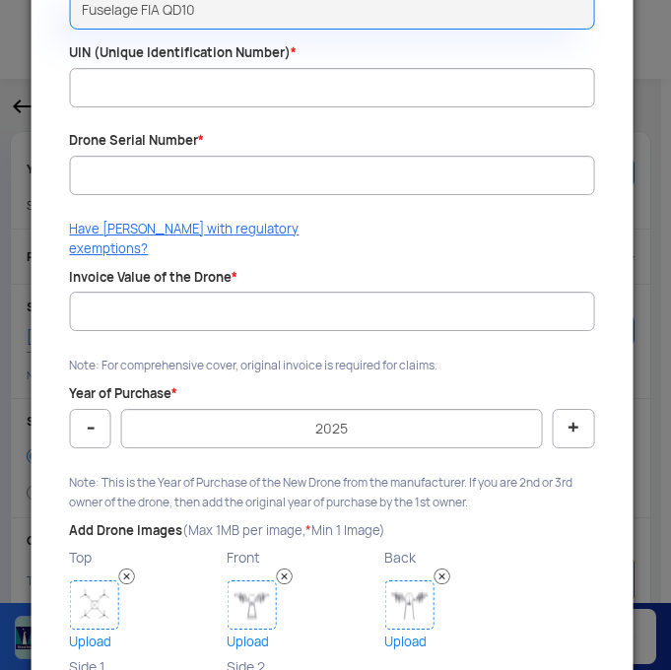
scroll to position [298, 0]
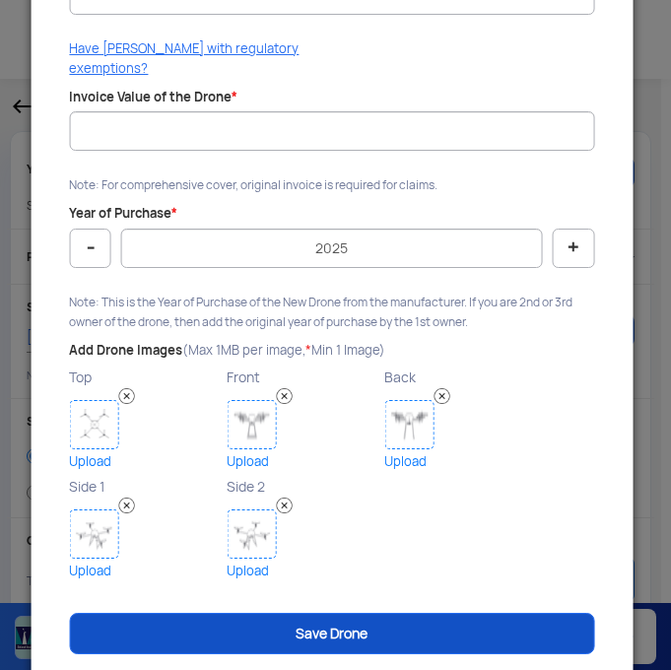
click at [369, 613] on link "Save Drone" at bounding box center [331, 633] width 525 height 41
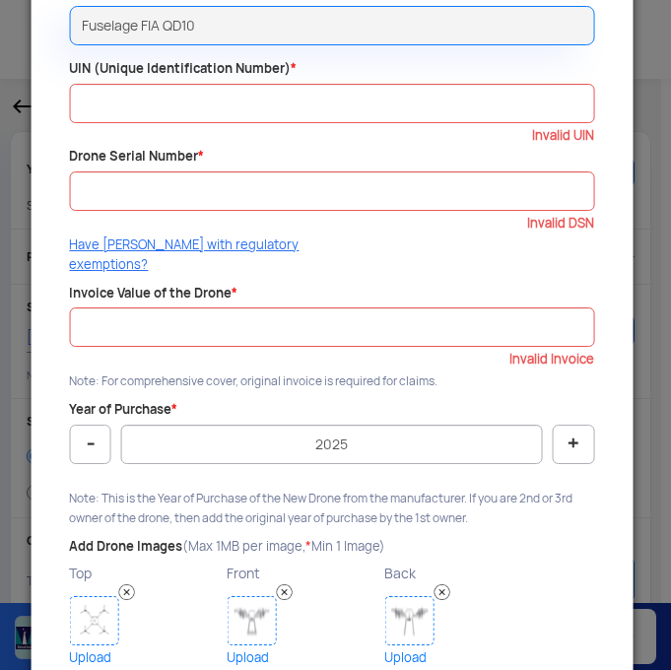
scroll to position [101, 0]
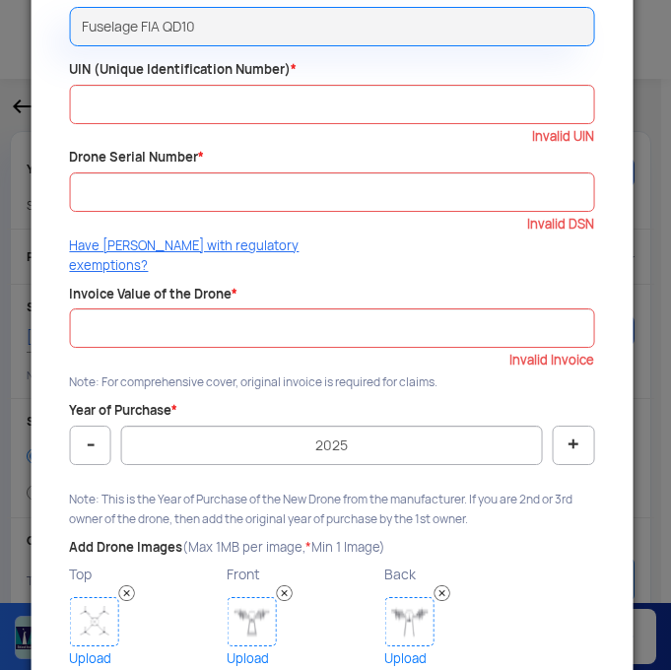
click at [94, 433] on button "-" at bounding box center [90, 445] width 42 height 39
click at [561, 426] on button "+" at bounding box center [574, 445] width 42 height 39
click at [562, 426] on button "+" at bounding box center [574, 445] width 42 height 39
type input "2025"
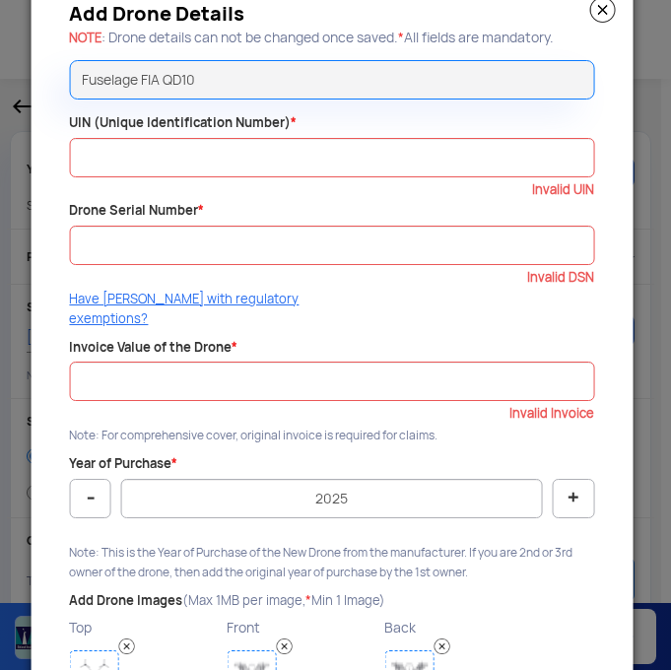
scroll to position [0, 0]
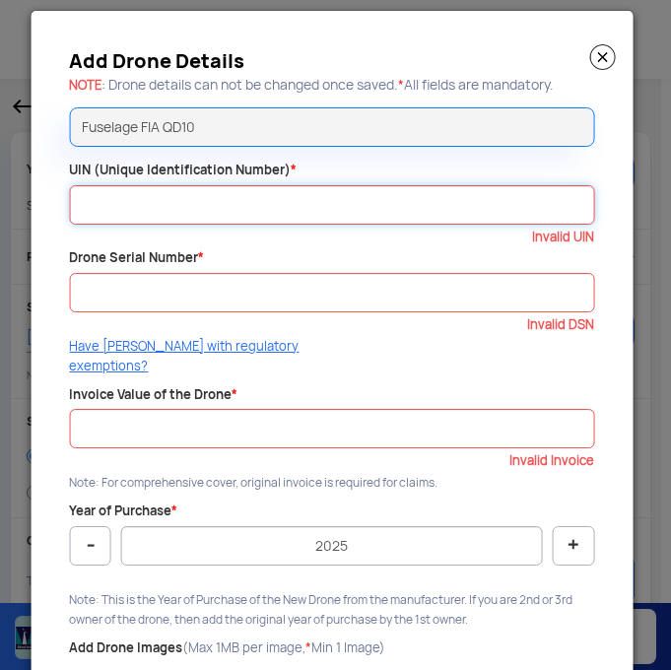
click at [201, 209] on input "UIN (Unique Identification Number) *" at bounding box center [331, 204] width 525 height 39
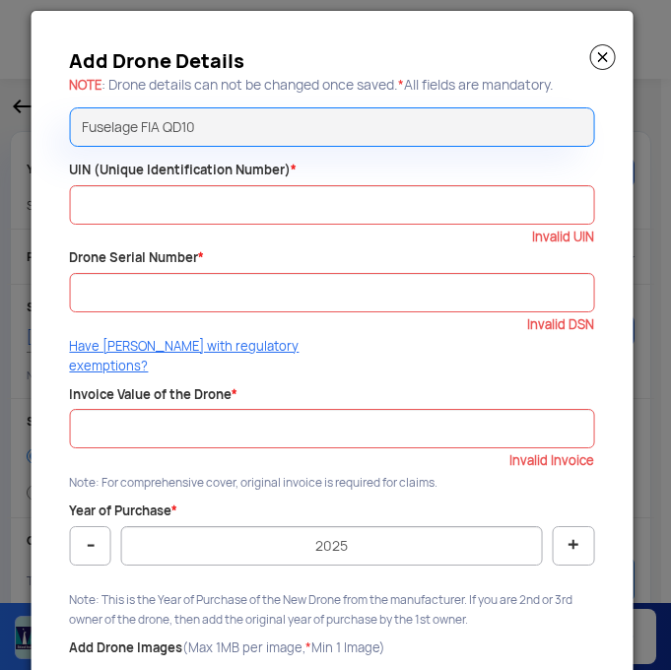
click at [592, 66] on img at bounding box center [602, 57] width 26 height 26
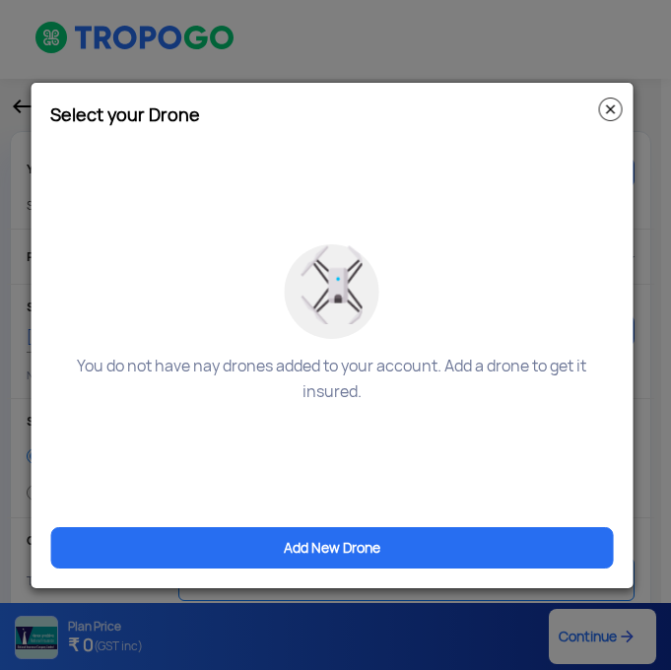
click at [611, 111] on img at bounding box center [610, 110] width 24 height 24
